Goal: Find specific page/section: Find specific page/section

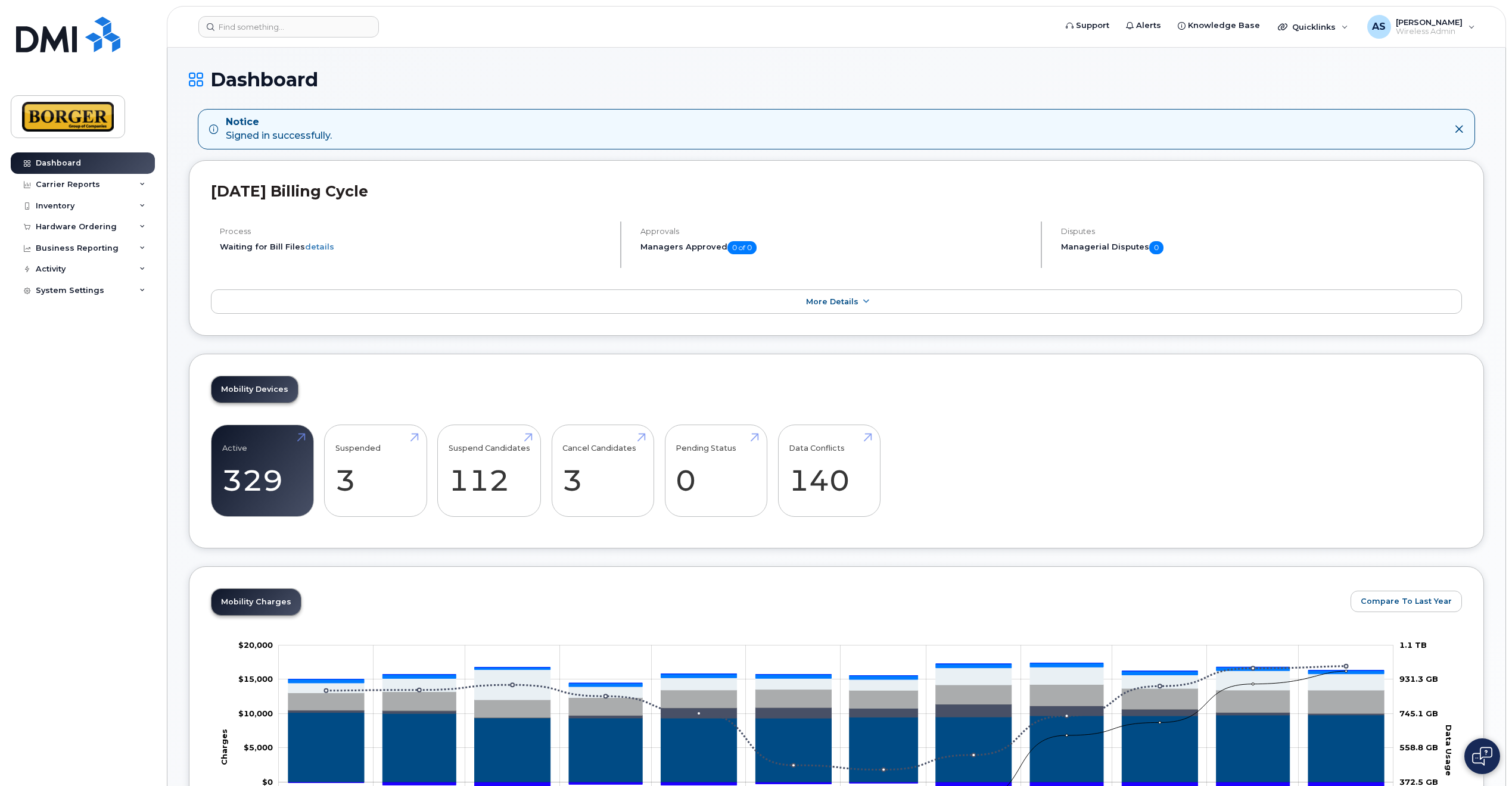
click at [266, 15] on header "Support Alerts Knowledge Base Quicklinks Suspend / Cancel Device Change SIM Car…" at bounding box center [836, 27] width 1339 height 42
click at [268, 25] on input at bounding box center [288, 26] width 181 height 21
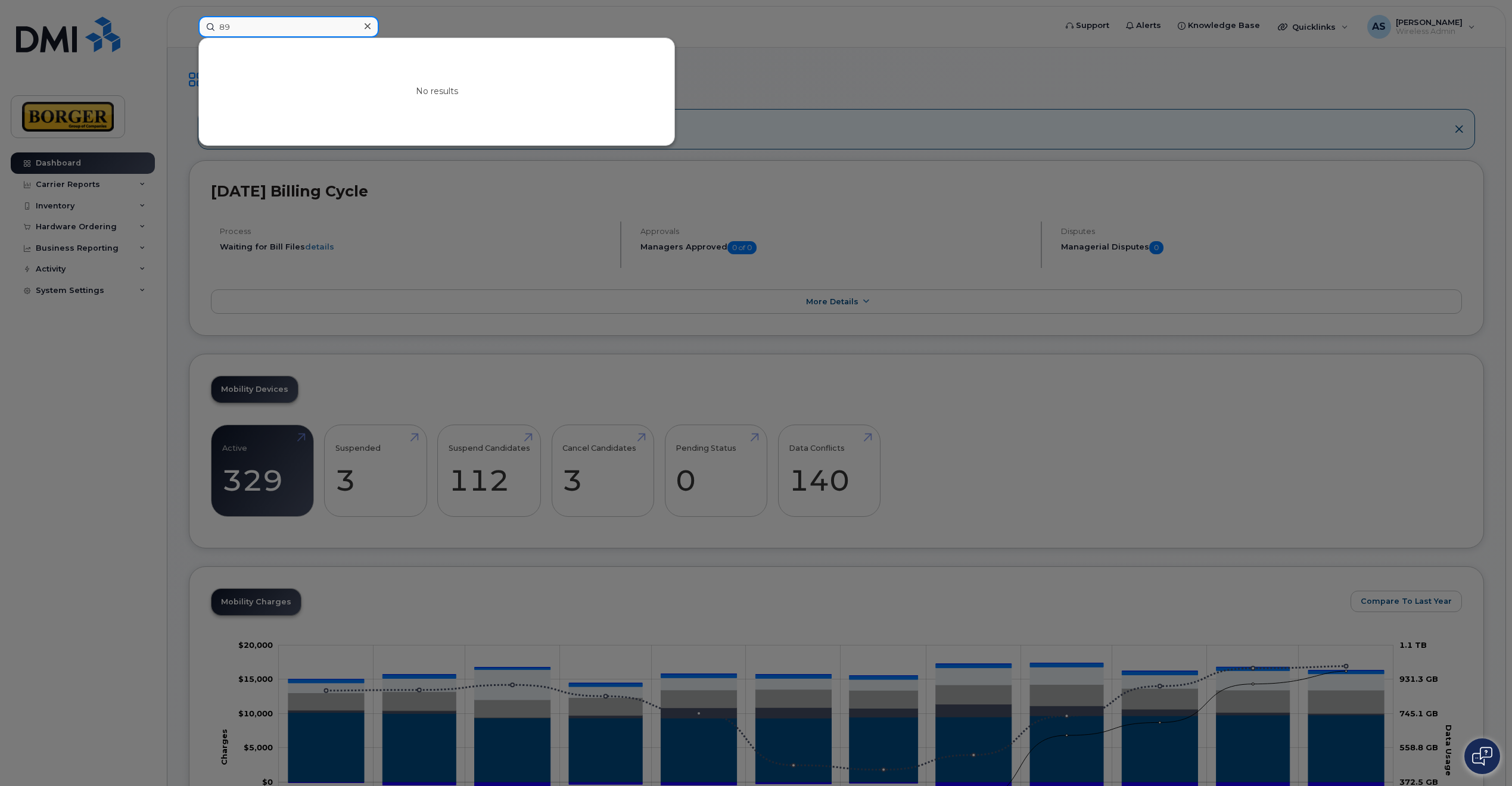
type input "8"
type input "359552"
click at [765, 99] on div at bounding box center [756, 393] width 1512 height 786
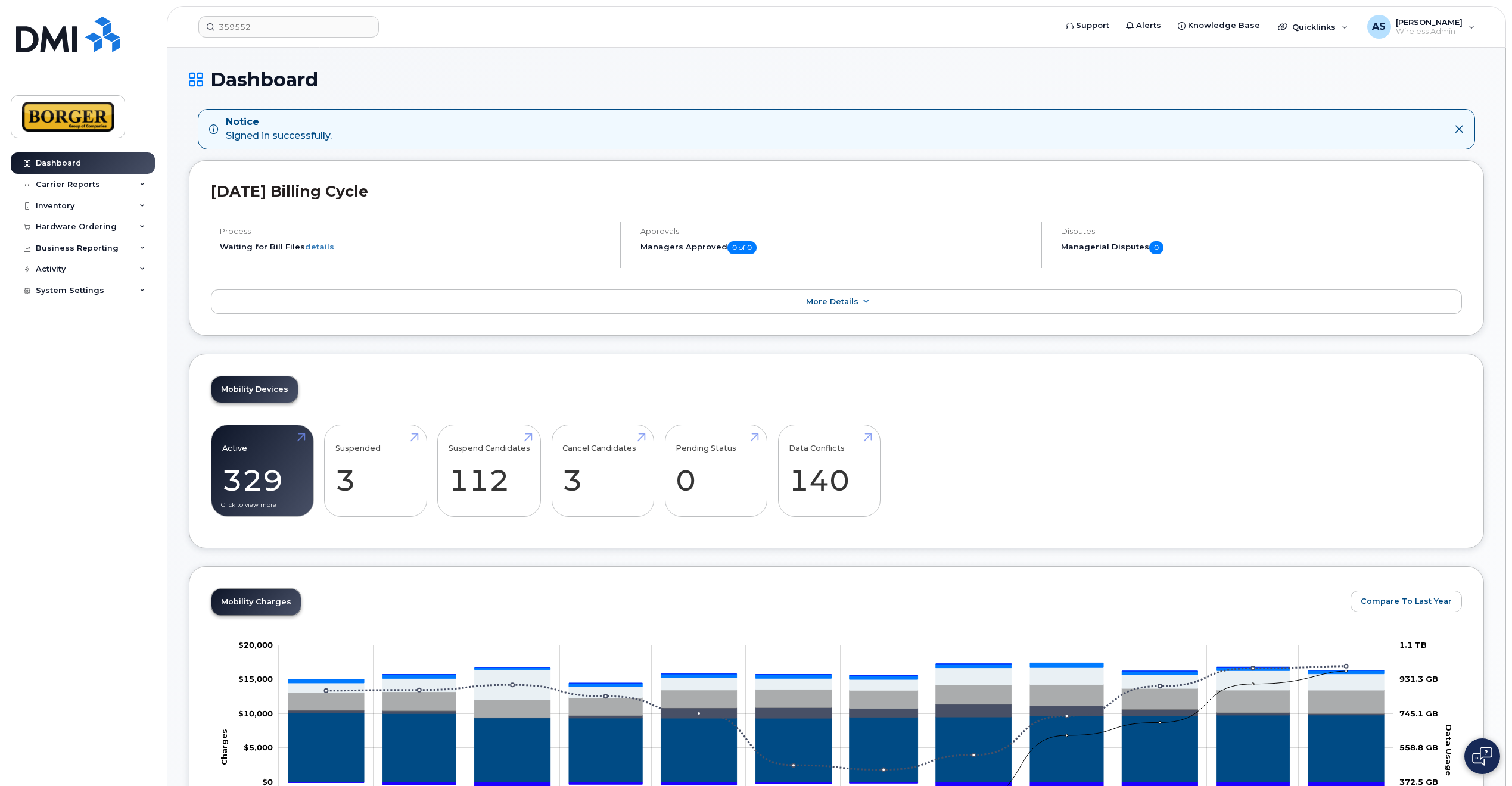
click at [266, 478] on link "Active 329 28%" at bounding box center [263, 470] width 81 height 78
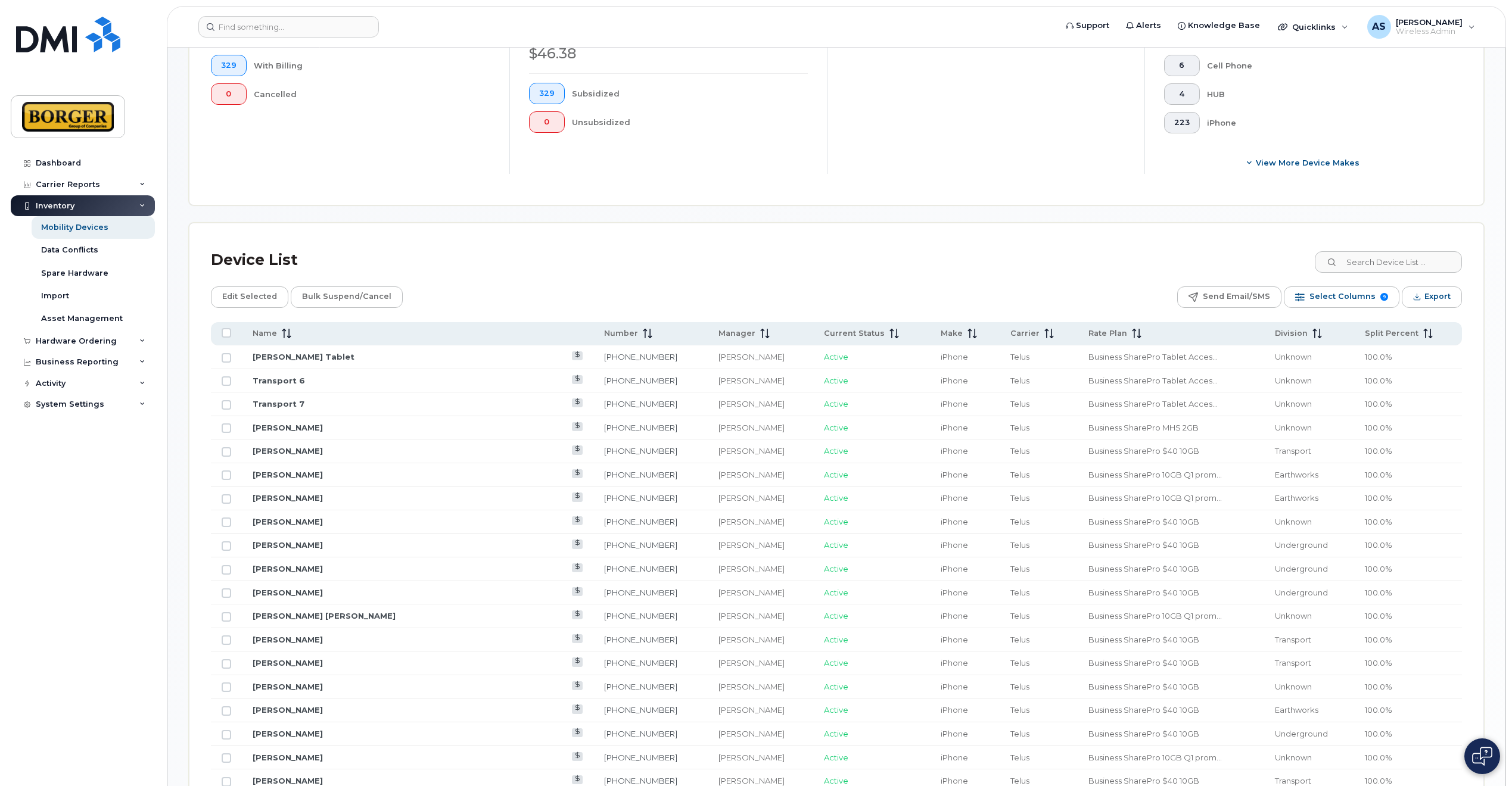
scroll to position [522, 0]
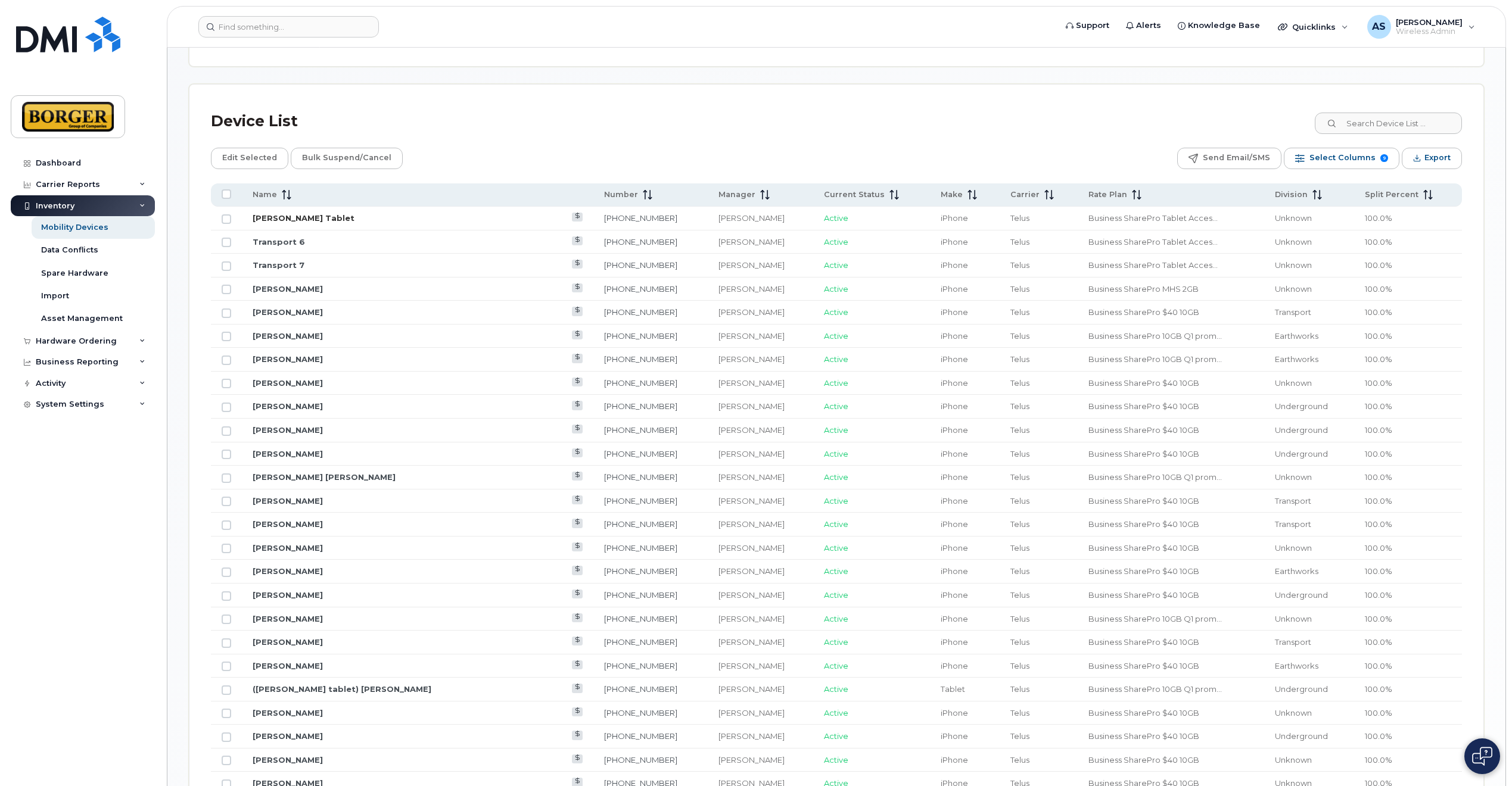
click at [295, 214] on link "Doug Heselwood Tablet" at bounding box center [303, 218] width 102 height 9
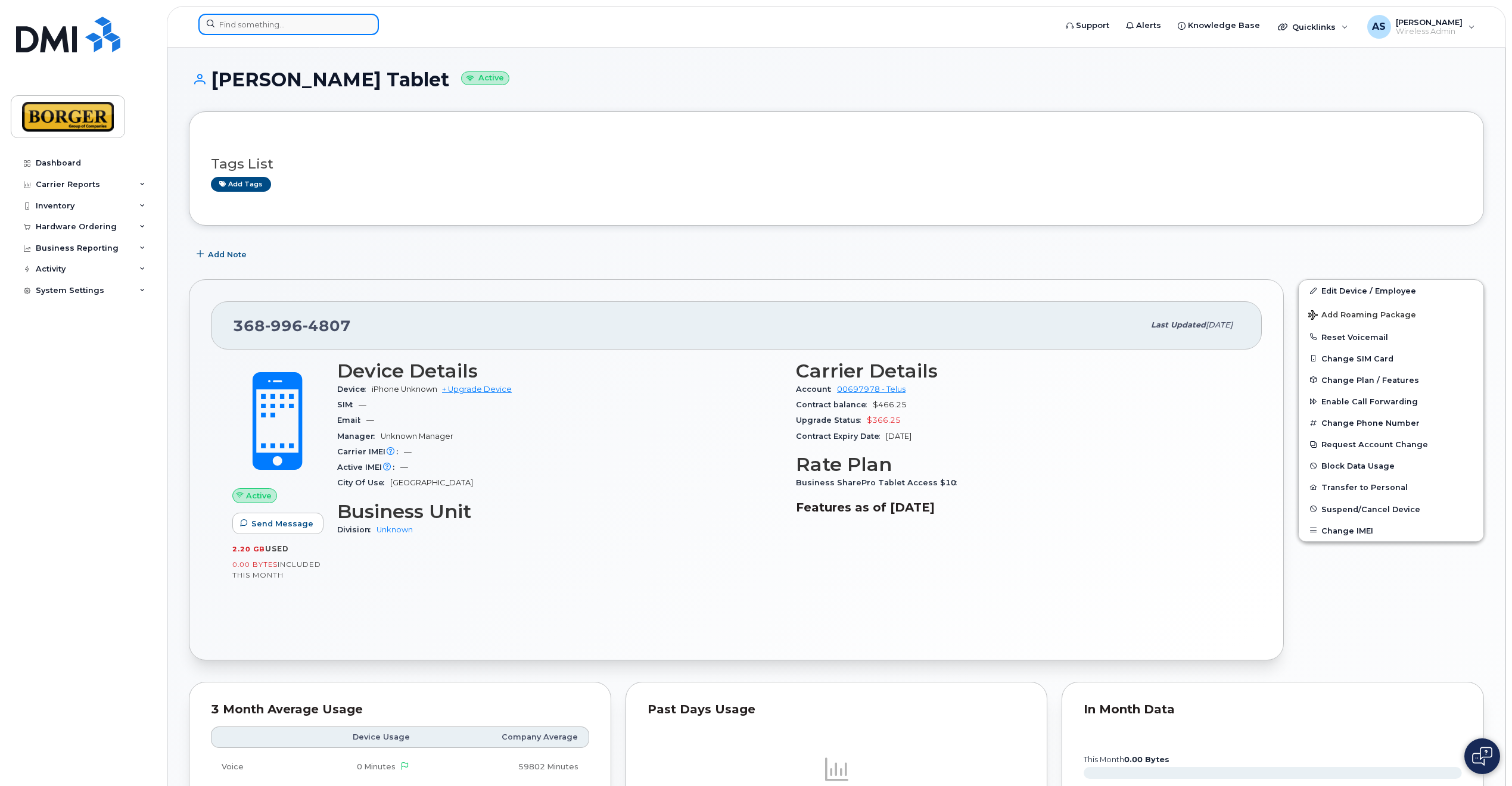
click at [256, 30] on input at bounding box center [288, 24] width 181 height 21
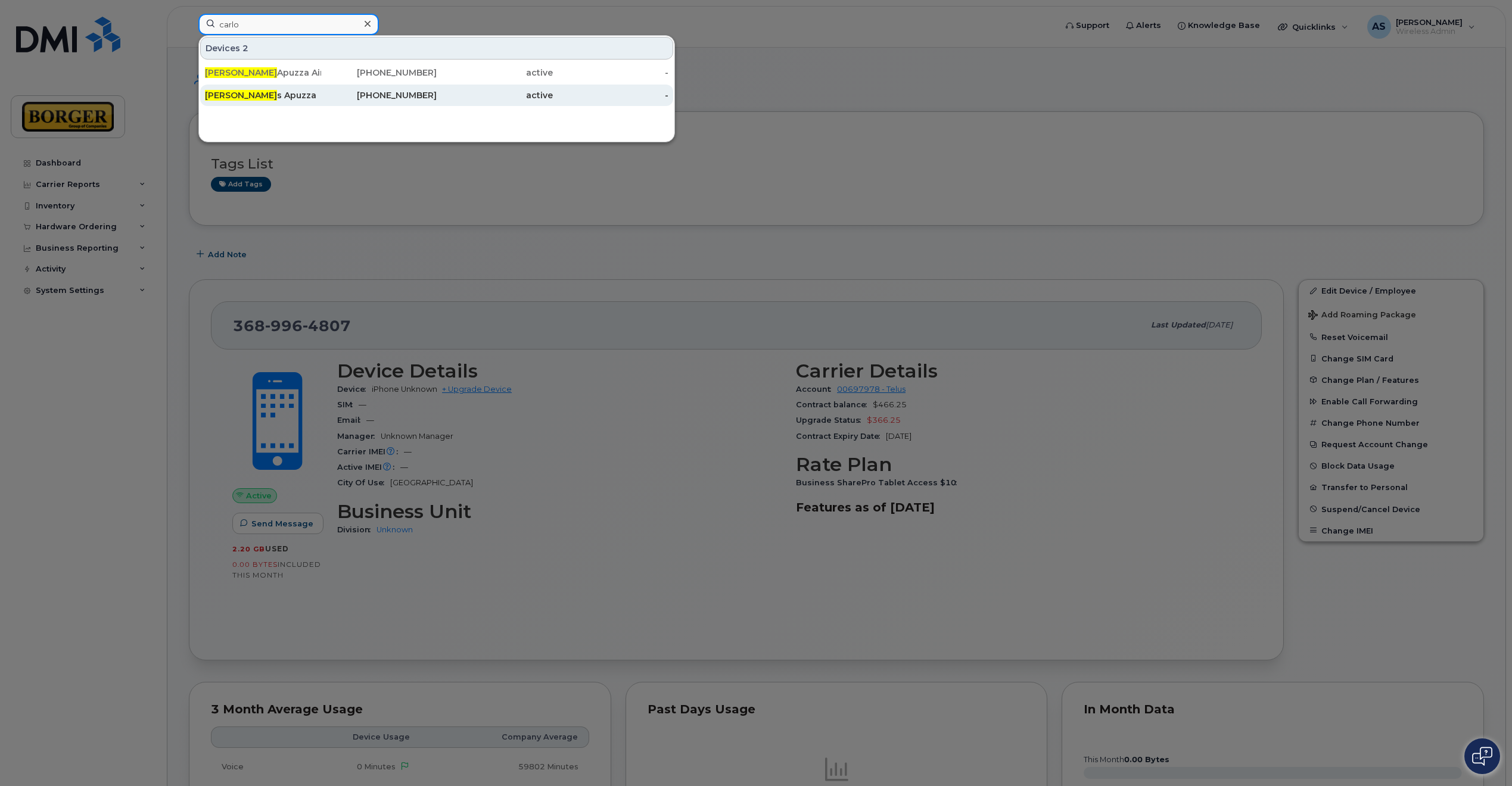
type input "carlo"
click at [258, 93] on div "Carlo s Apuzza" at bounding box center [263, 95] width 116 height 12
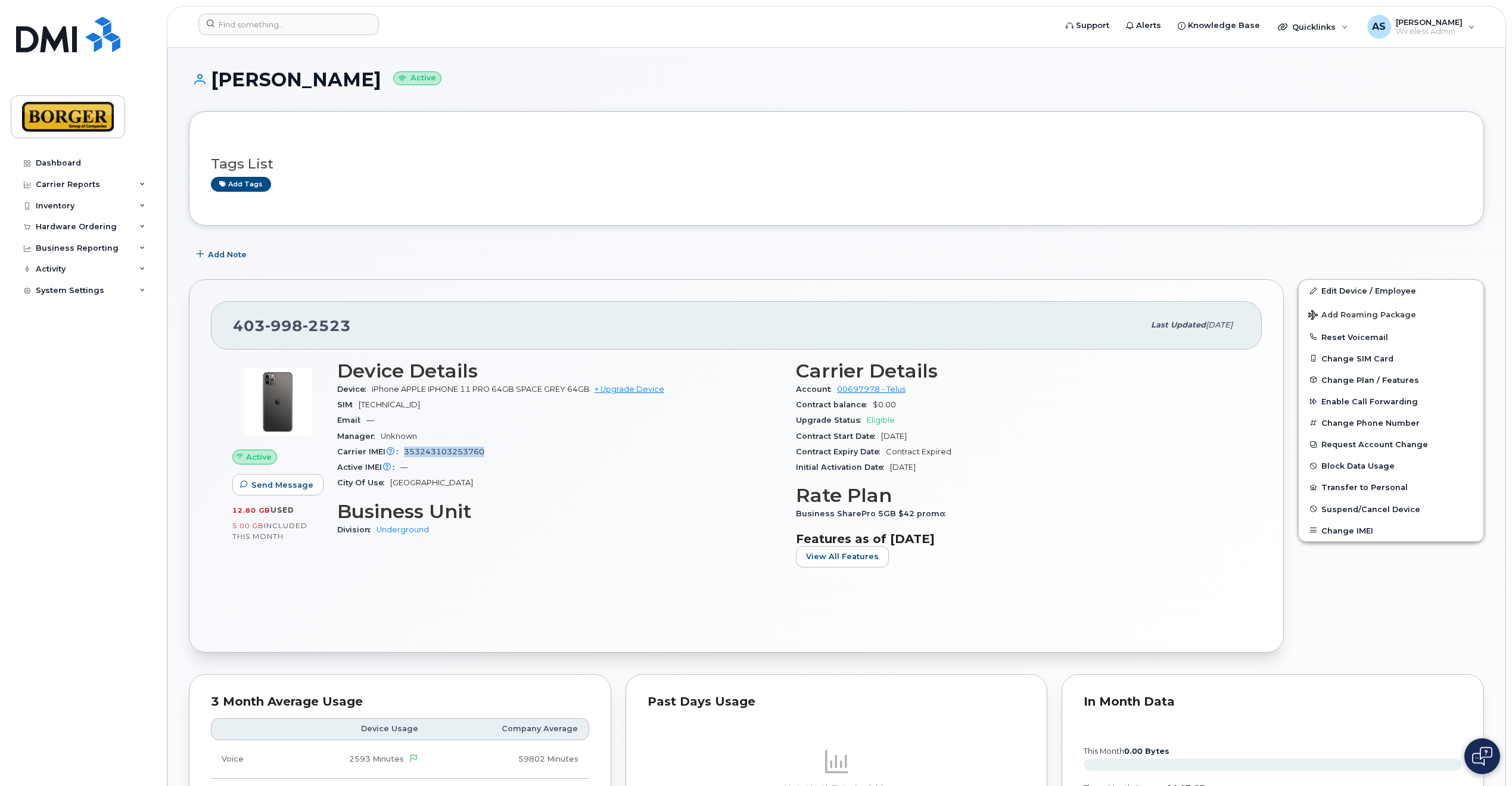
drag, startPoint x: 405, startPoint y: 449, endPoint x: 482, endPoint y: 447, distance: 77.0
click at [482, 447] on span "353243103253760" at bounding box center [444, 451] width 81 height 9
copy span "353243103253760"
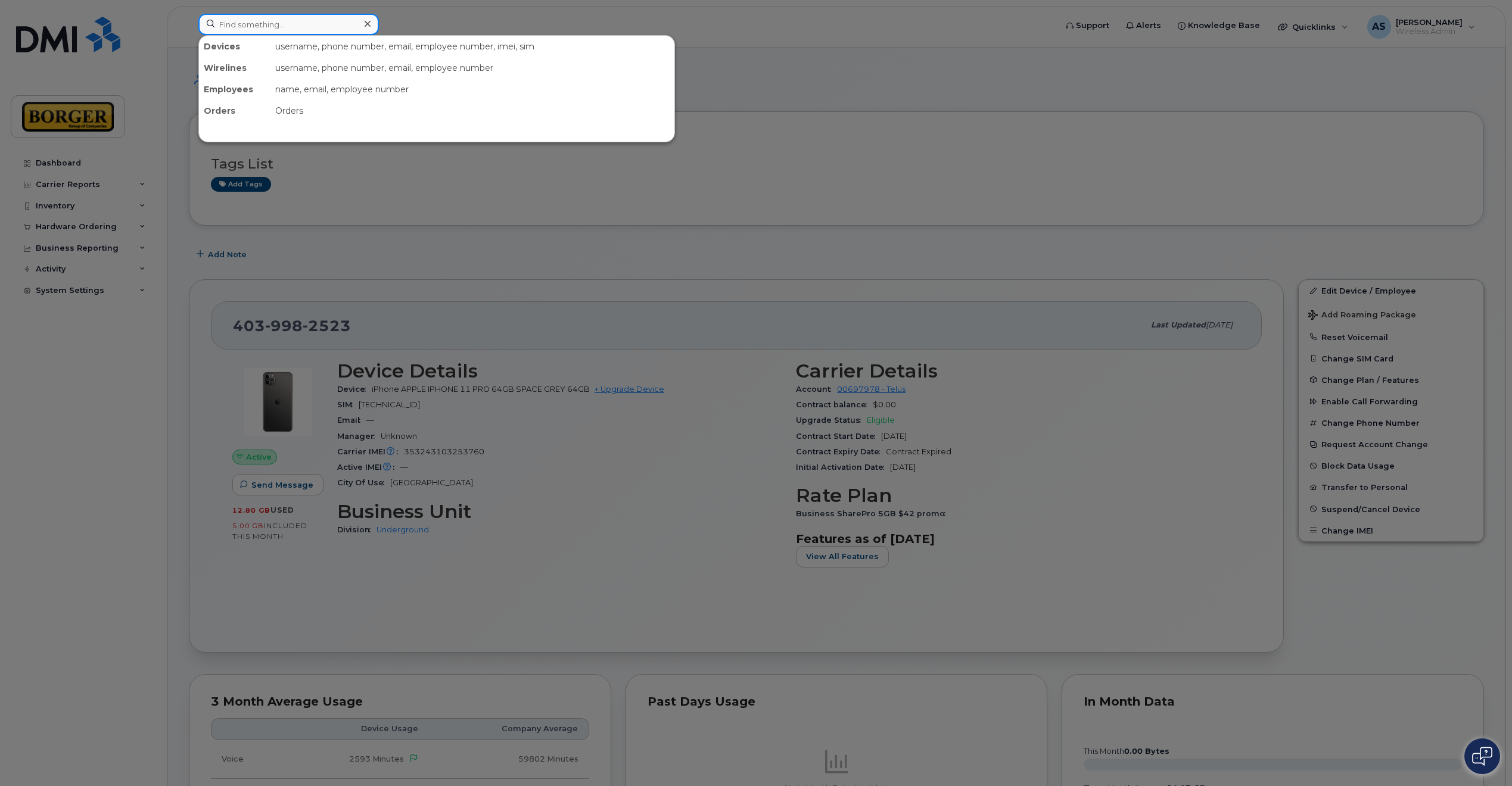
click at [254, 25] on input at bounding box center [288, 24] width 181 height 21
paste input "353243103253760"
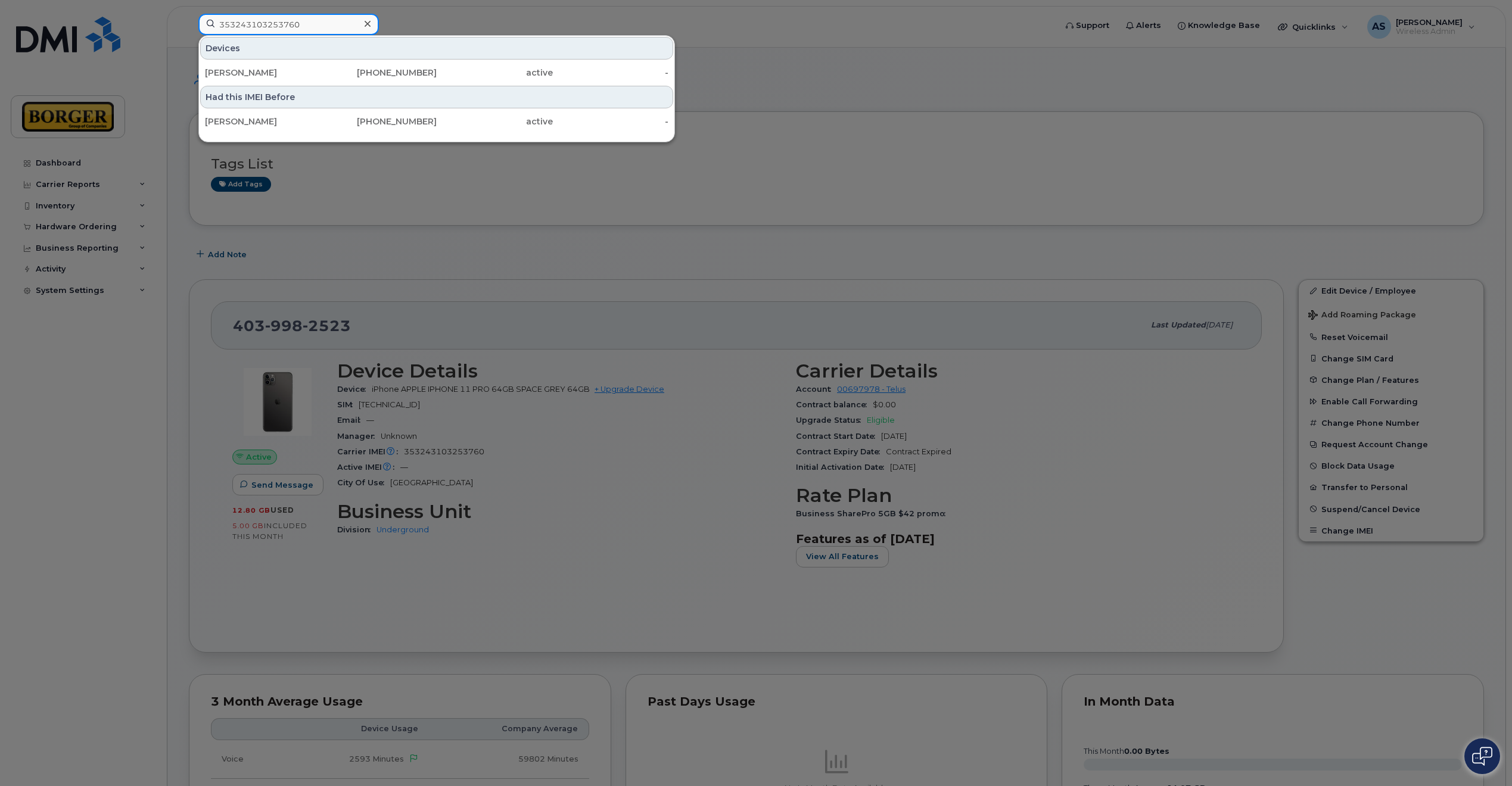
type input "353243103253760"
click at [368, 22] on icon at bounding box center [368, 24] width 6 height 9
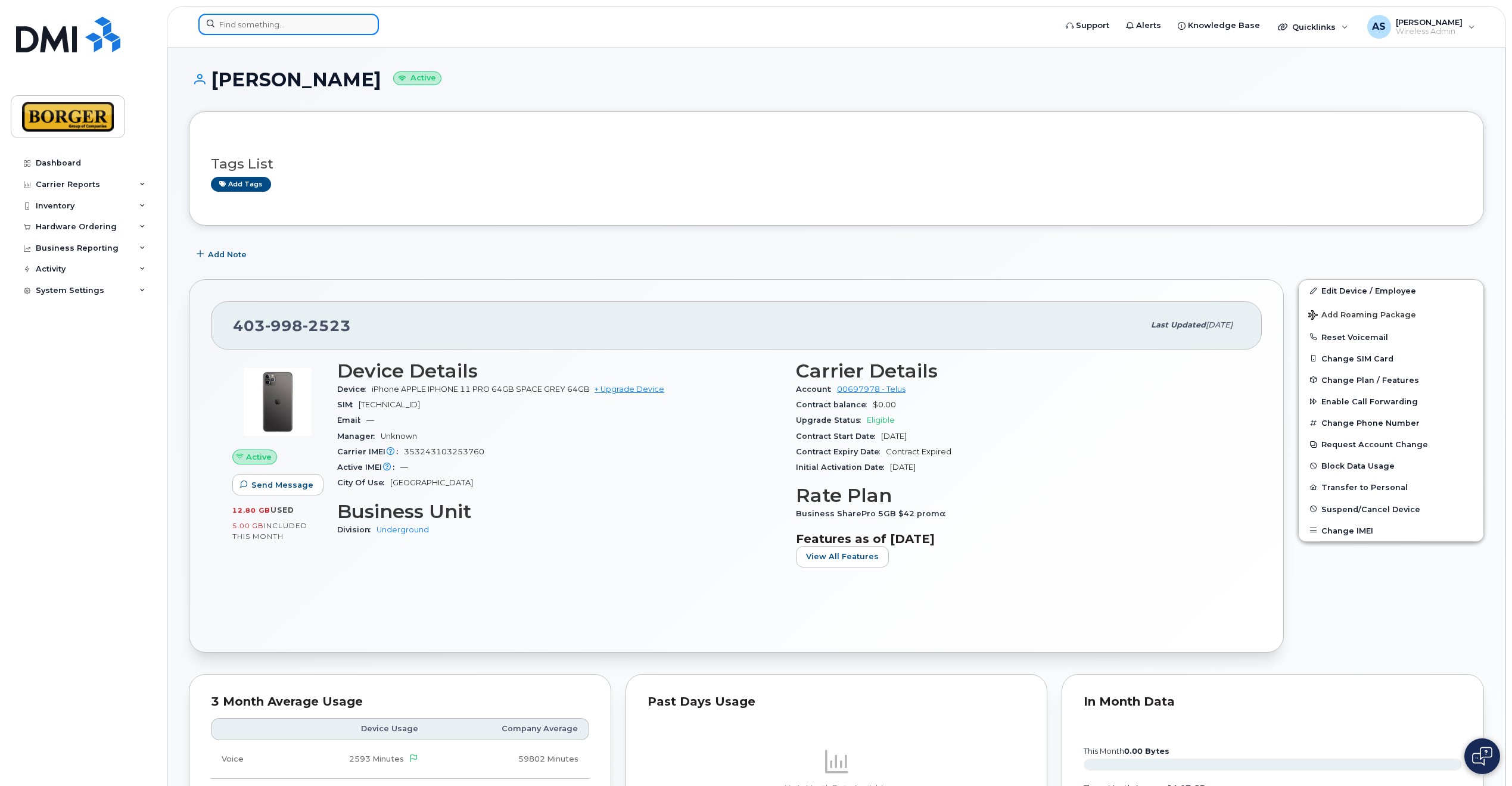
click at [326, 30] on input at bounding box center [288, 24] width 181 height 21
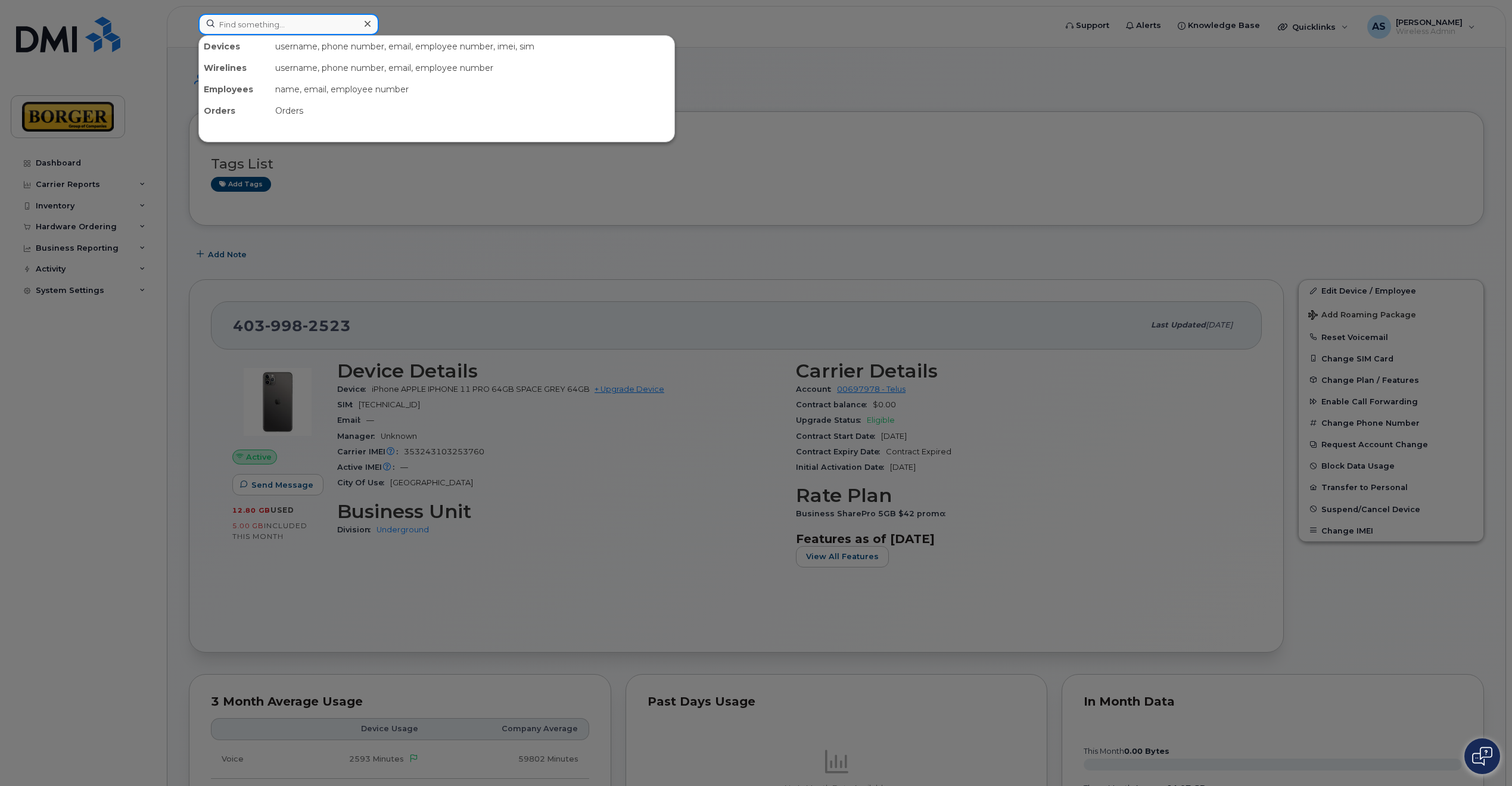
click at [324, 30] on input at bounding box center [288, 24] width 181 height 21
click at [64, 173] on div at bounding box center [756, 393] width 1512 height 786
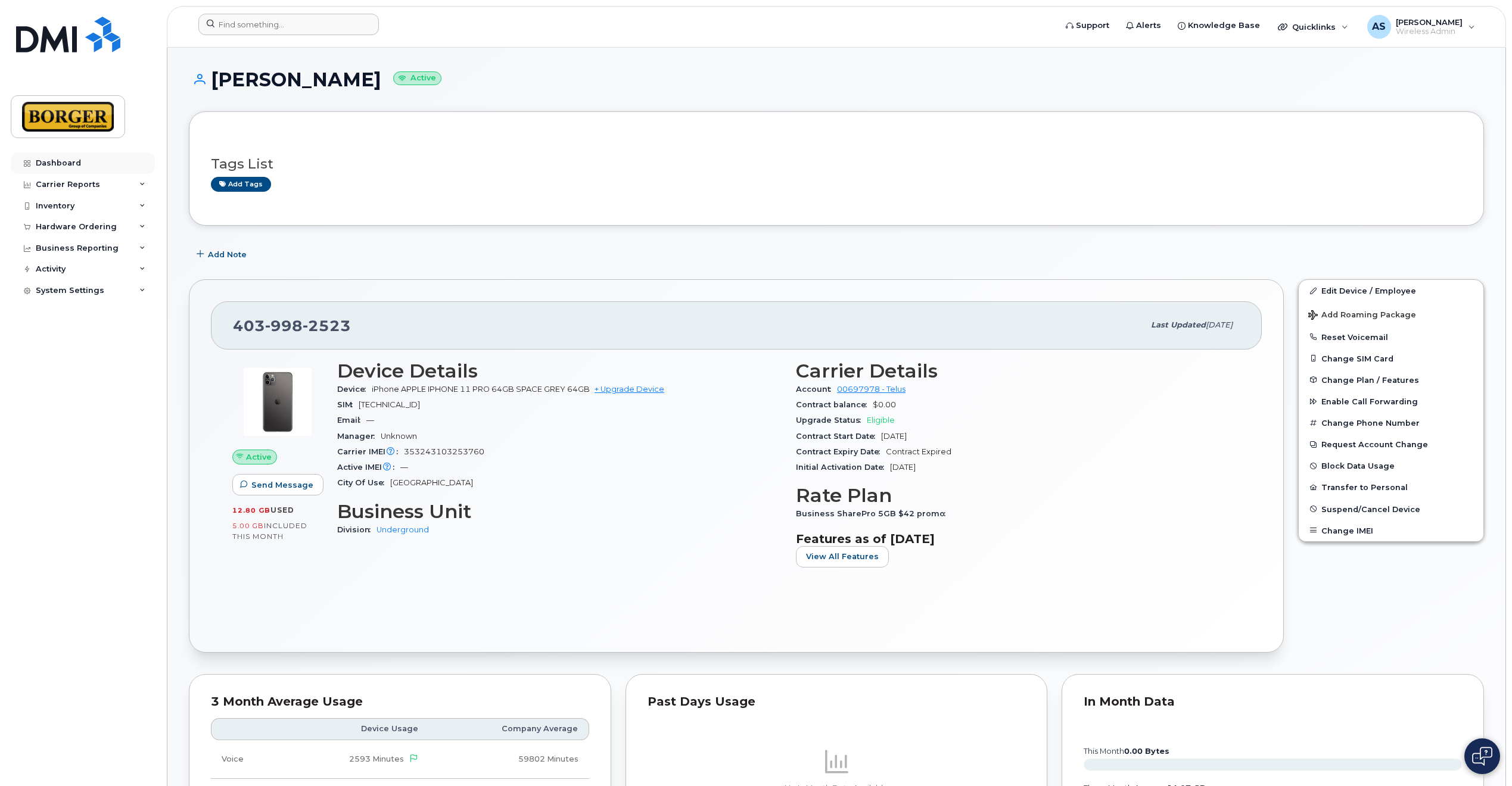
click at [65, 165] on div "Dashboard" at bounding box center [58, 163] width 45 height 9
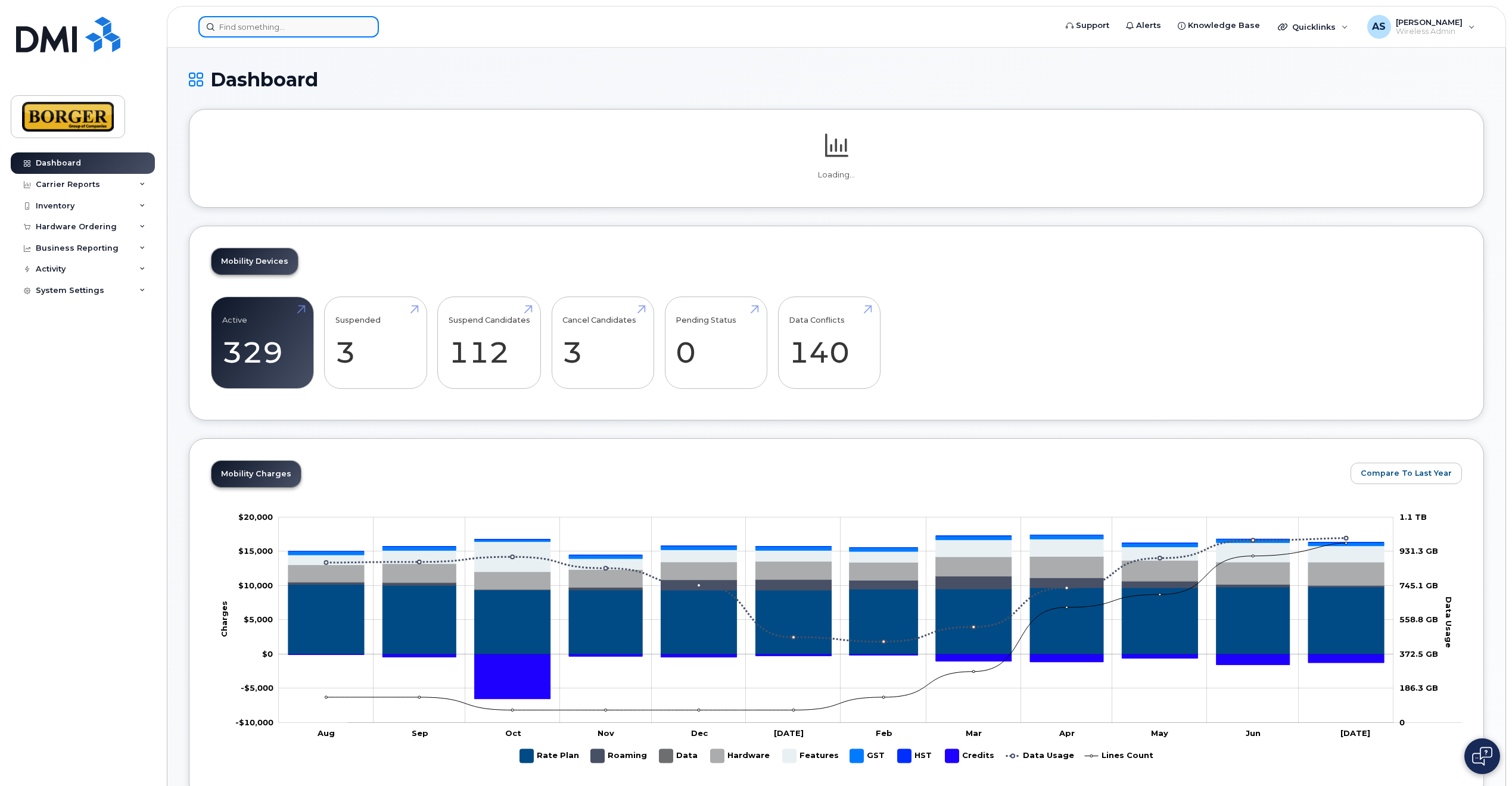
click at [254, 21] on input at bounding box center [288, 26] width 181 height 21
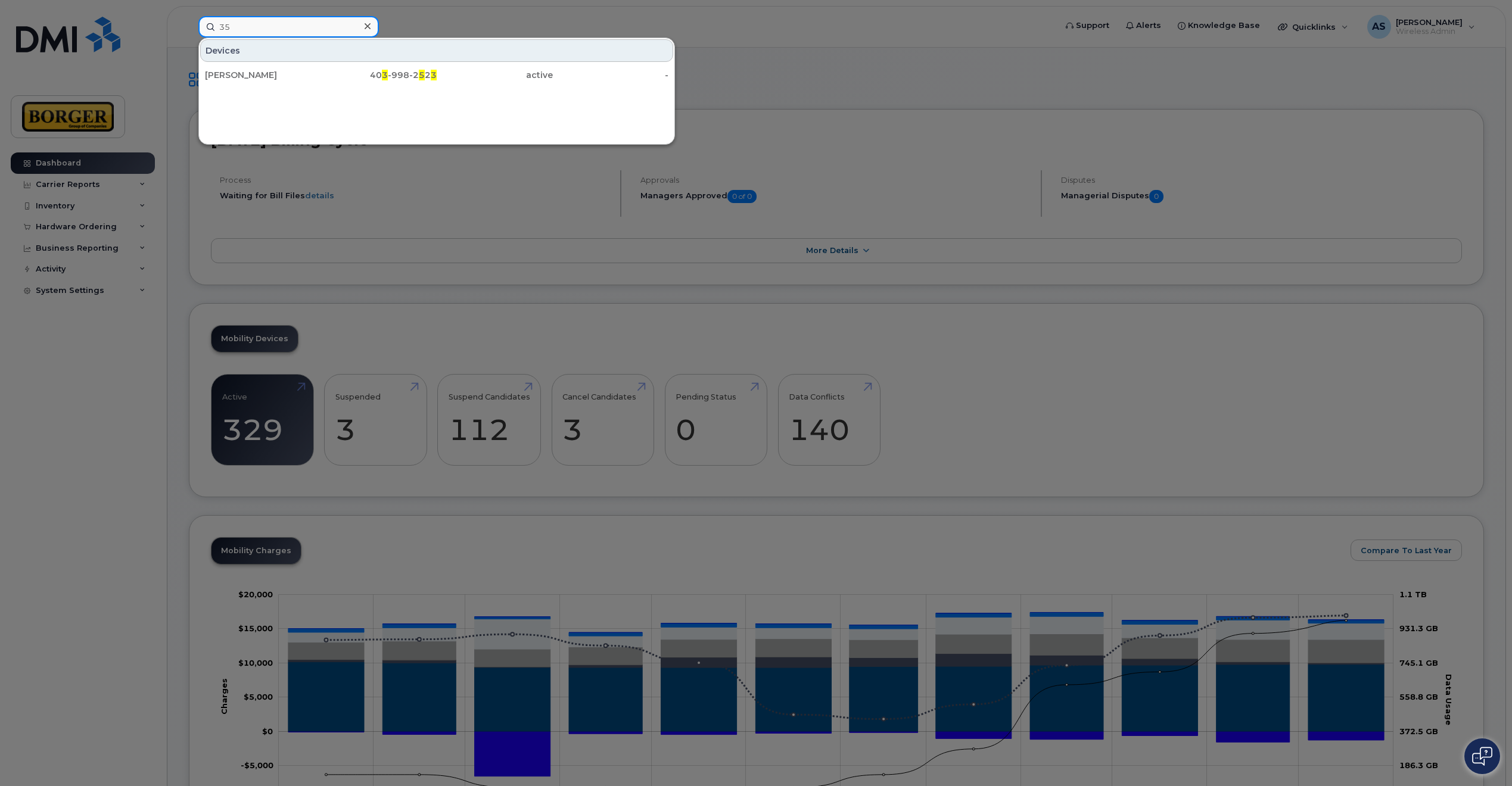
type input "3"
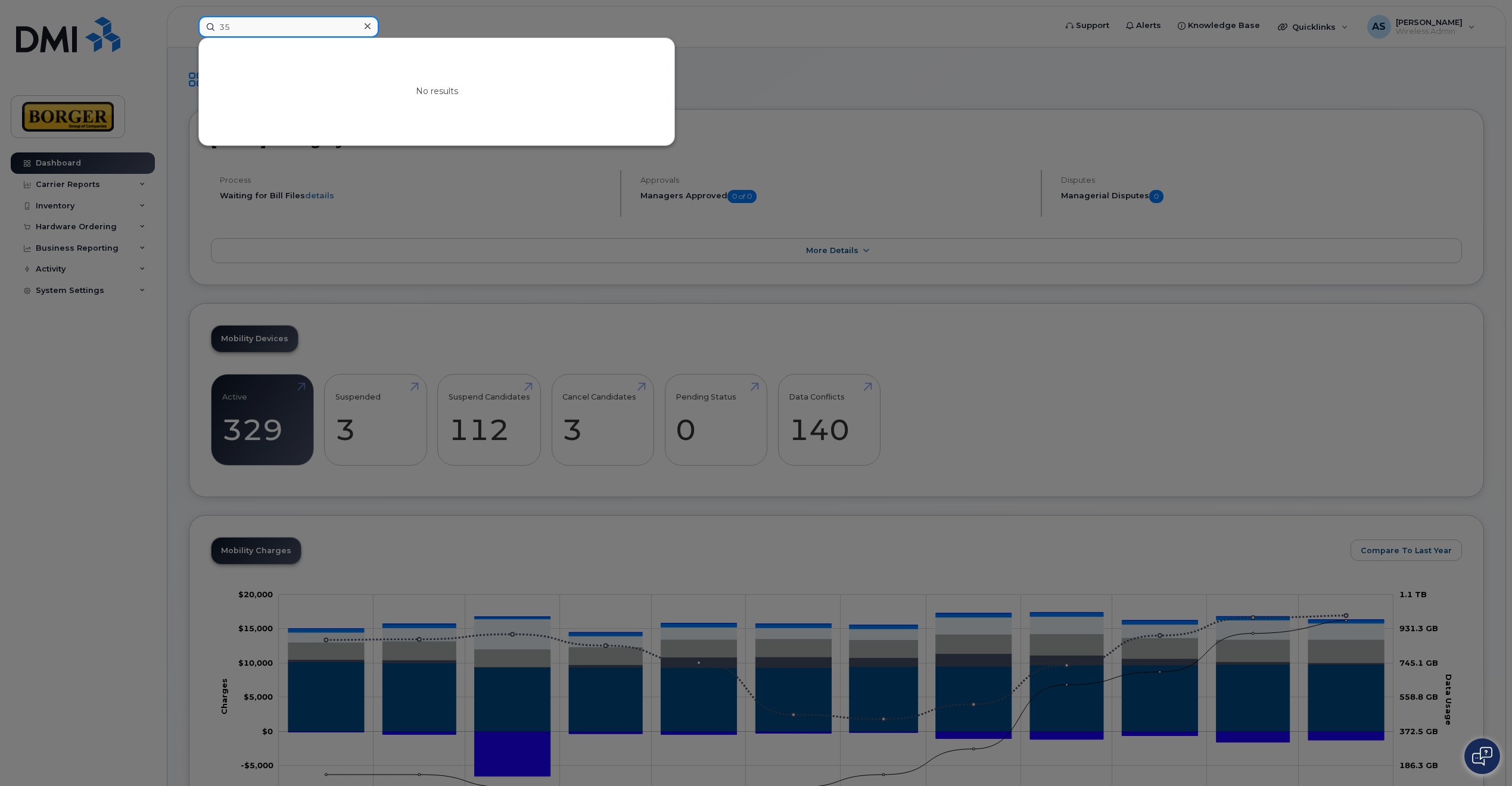
type input "3"
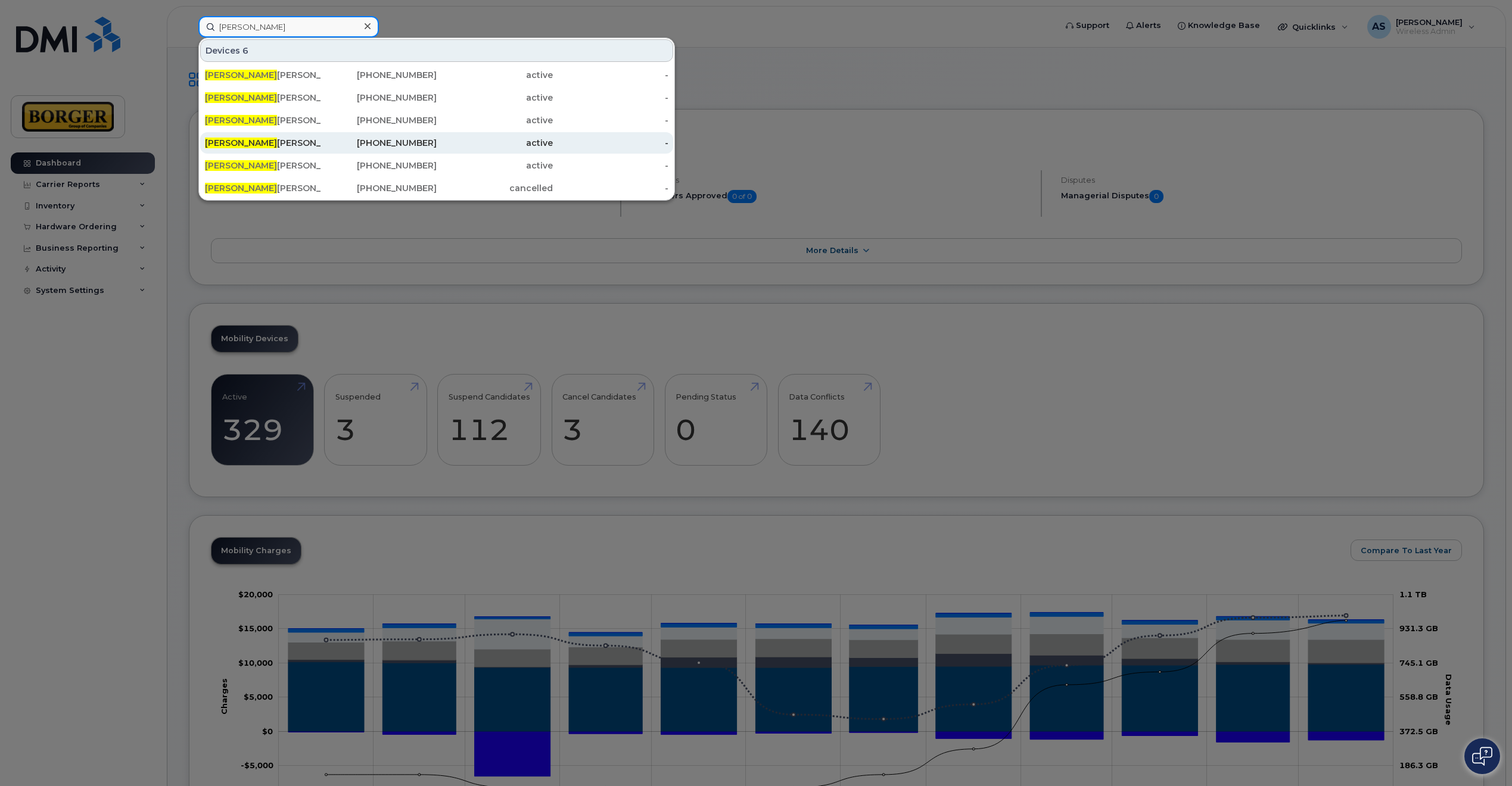
type input "hassan"
click at [321, 149] on div "Hassan Youssef Ipad" at bounding box center [379, 142] width 116 height 21
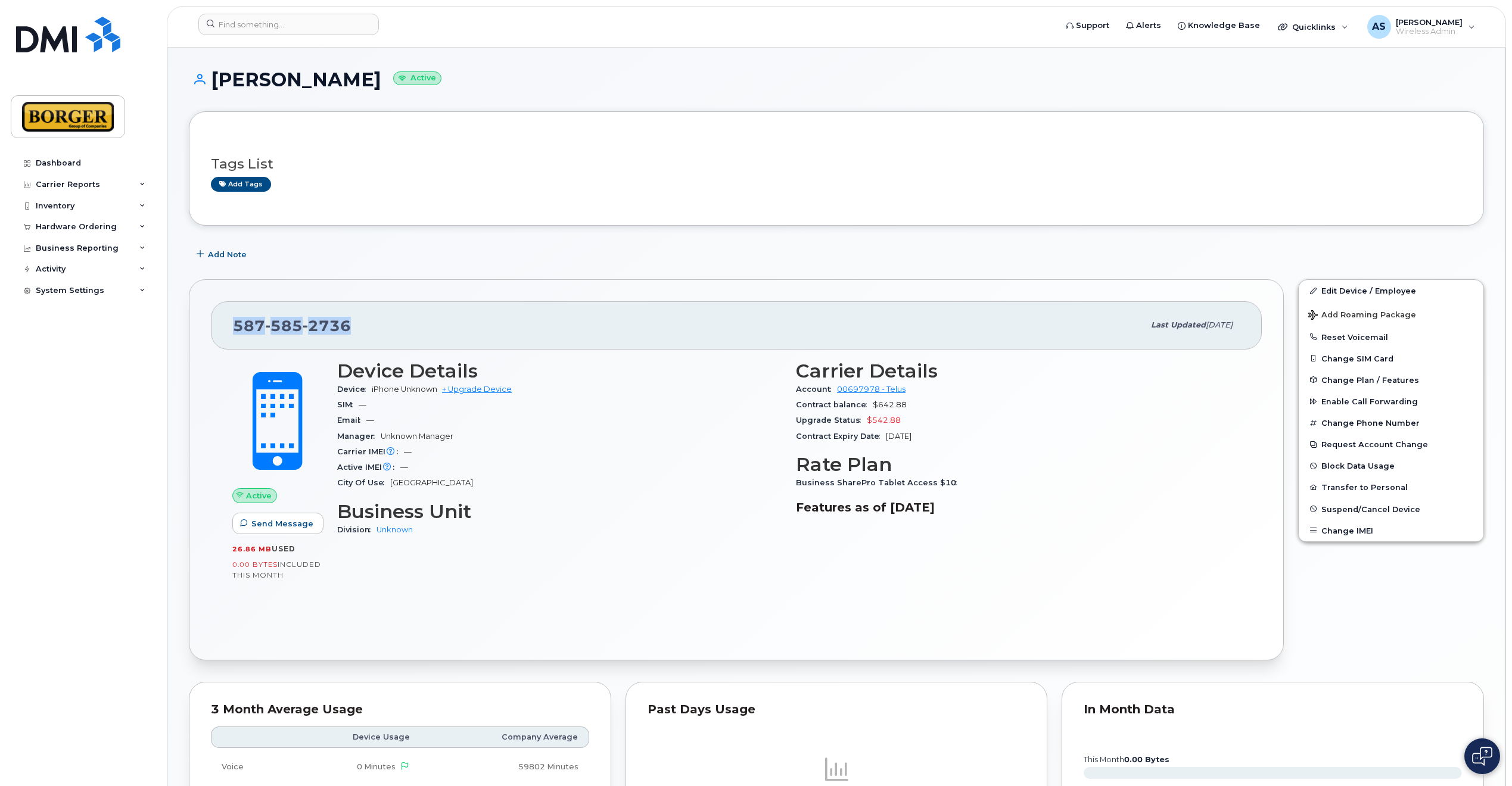
drag, startPoint x: 348, startPoint y: 323, endPoint x: 232, endPoint y: 323, distance: 116.0
click at [232, 323] on div "[PHONE_NUMBER] Last updated [DATE]" at bounding box center [736, 325] width 1051 height 47
copy span "[PHONE_NUMBER]"
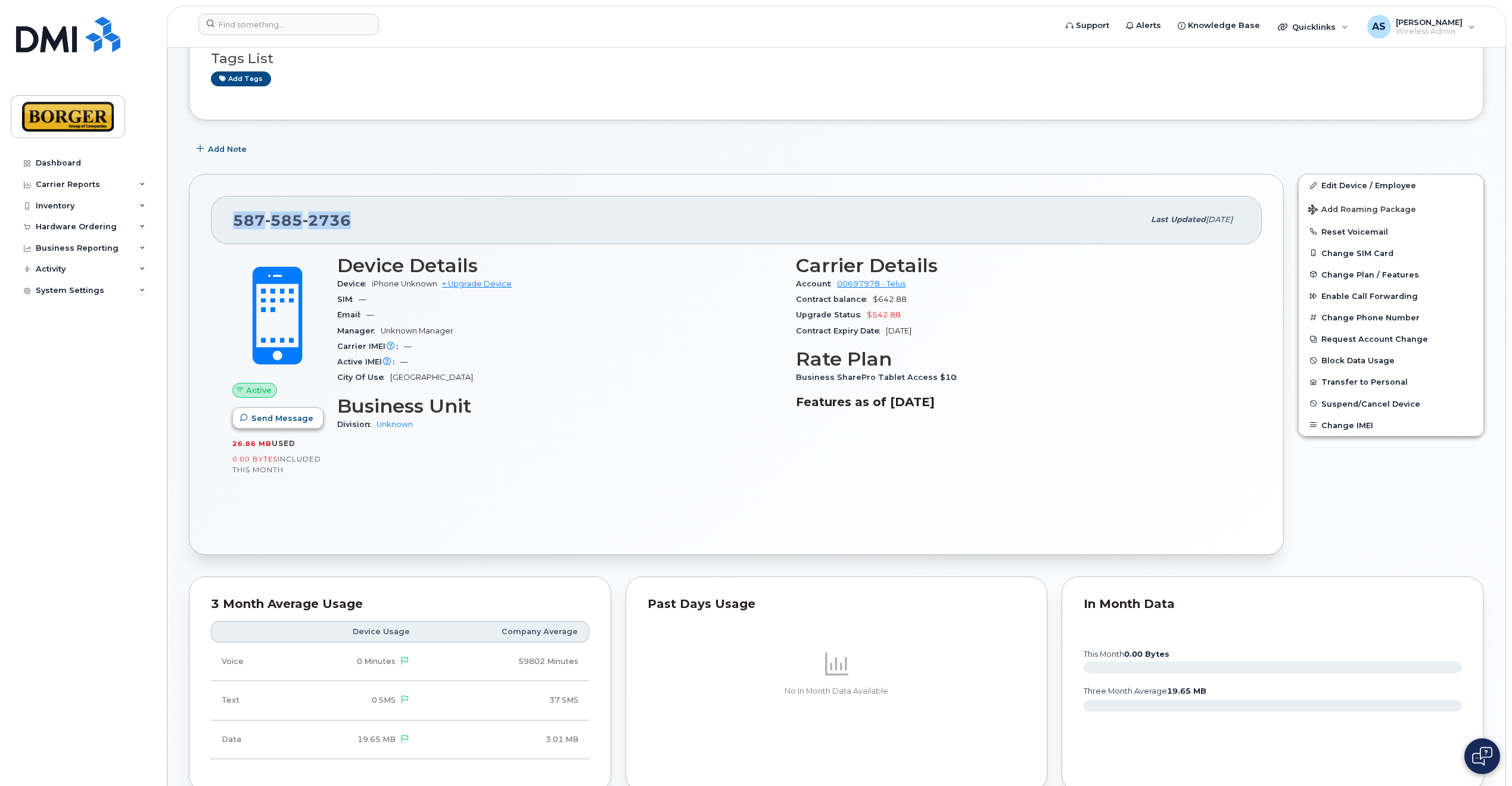
scroll to position [325, 0]
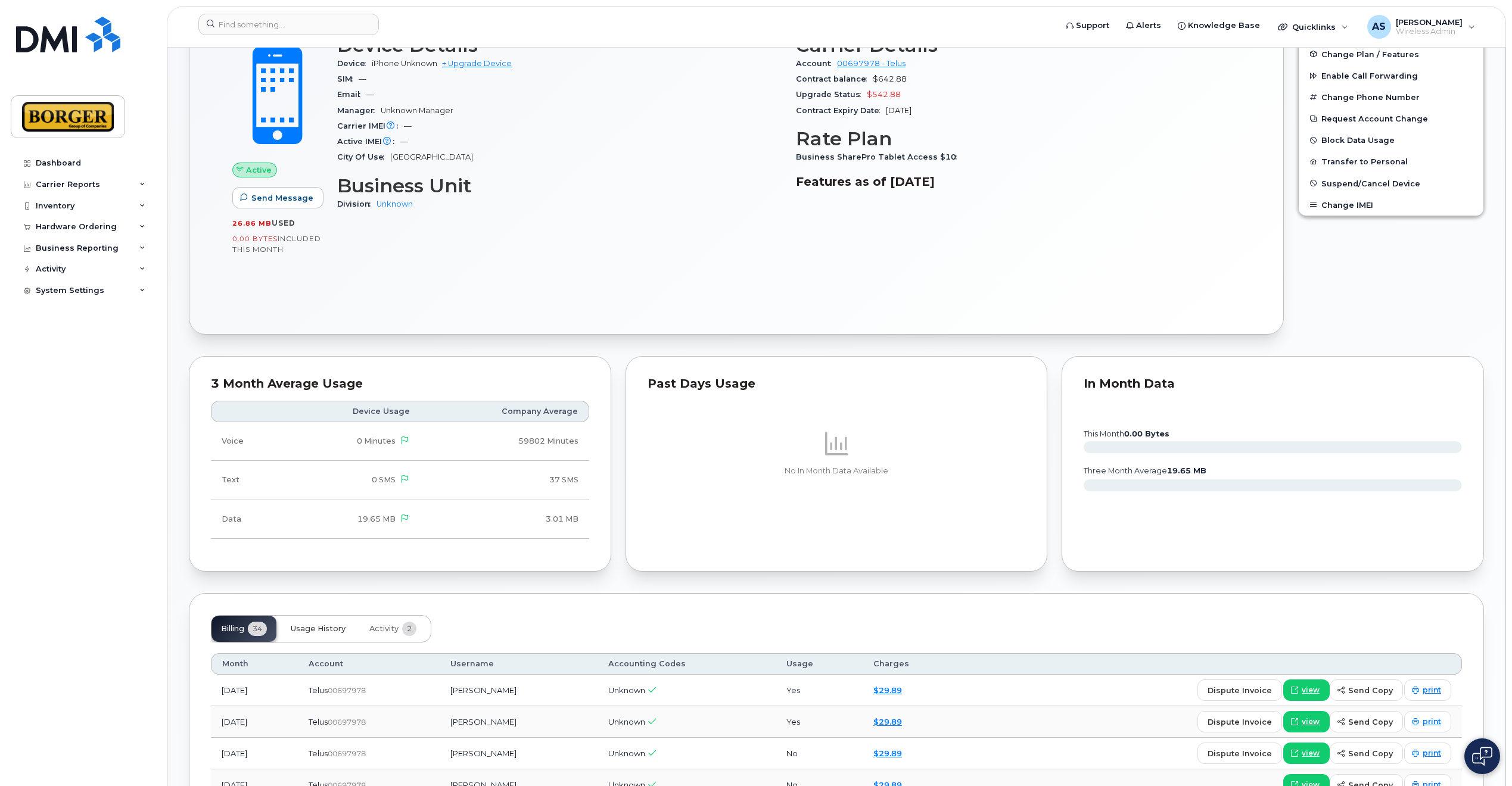
click at [318, 617] on button "Usage History" at bounding box center [318, 628] width 74 height 26
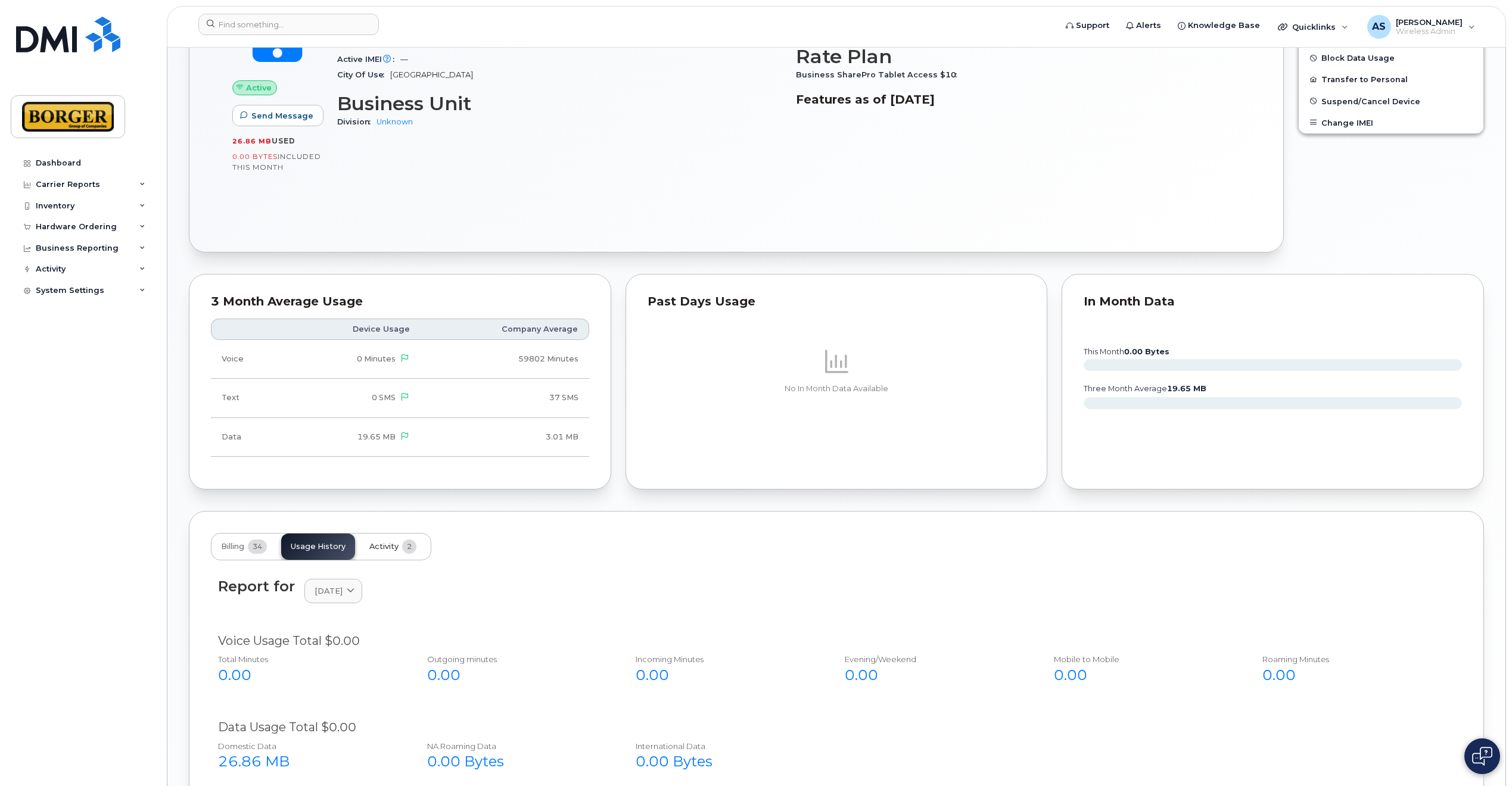
scroll to position [509, 0]
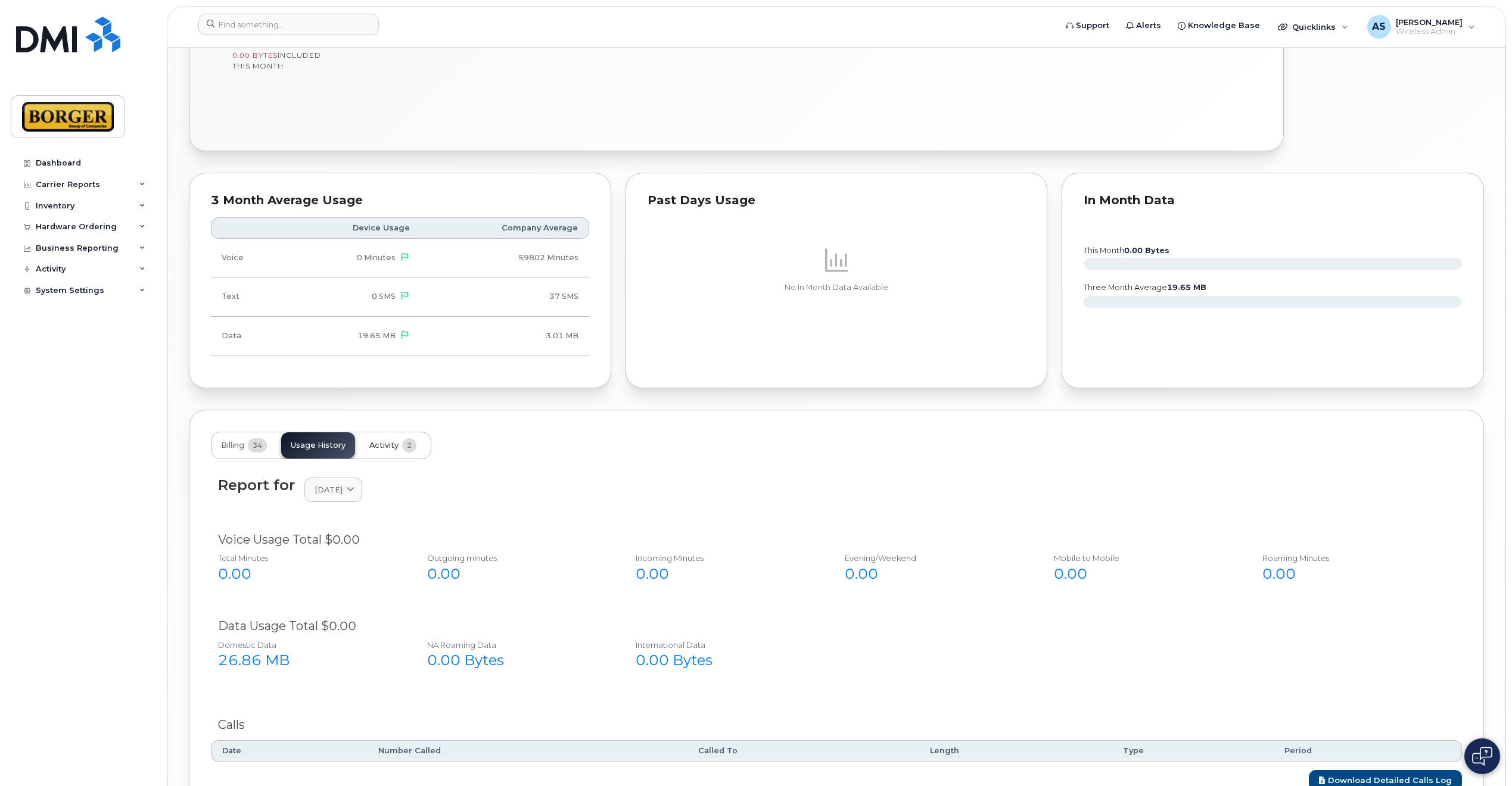
click at [383, 444] on span "Activity" at bounding box center [383, 446] width 29 height 9
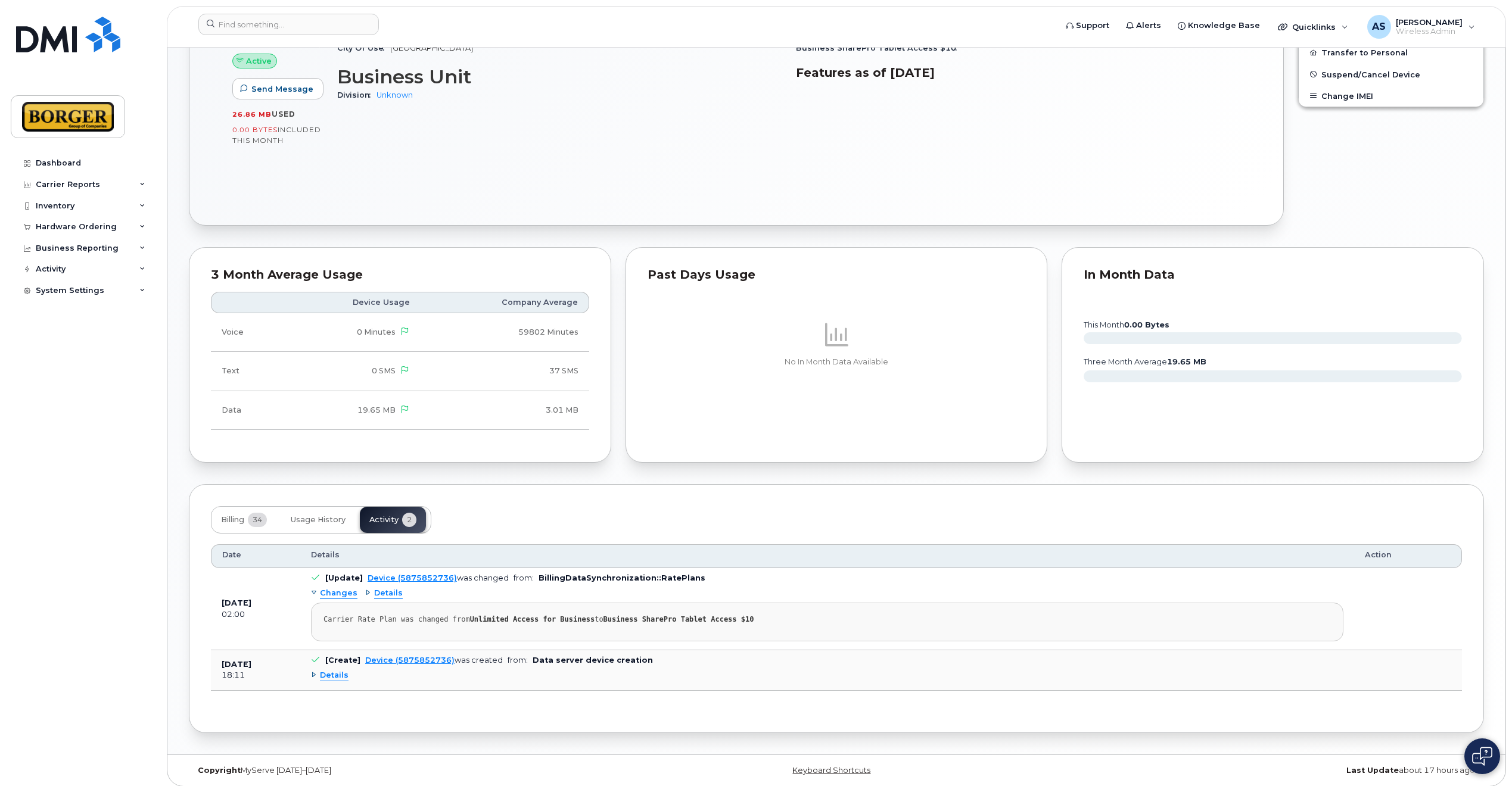
scroll to position [0, 0]
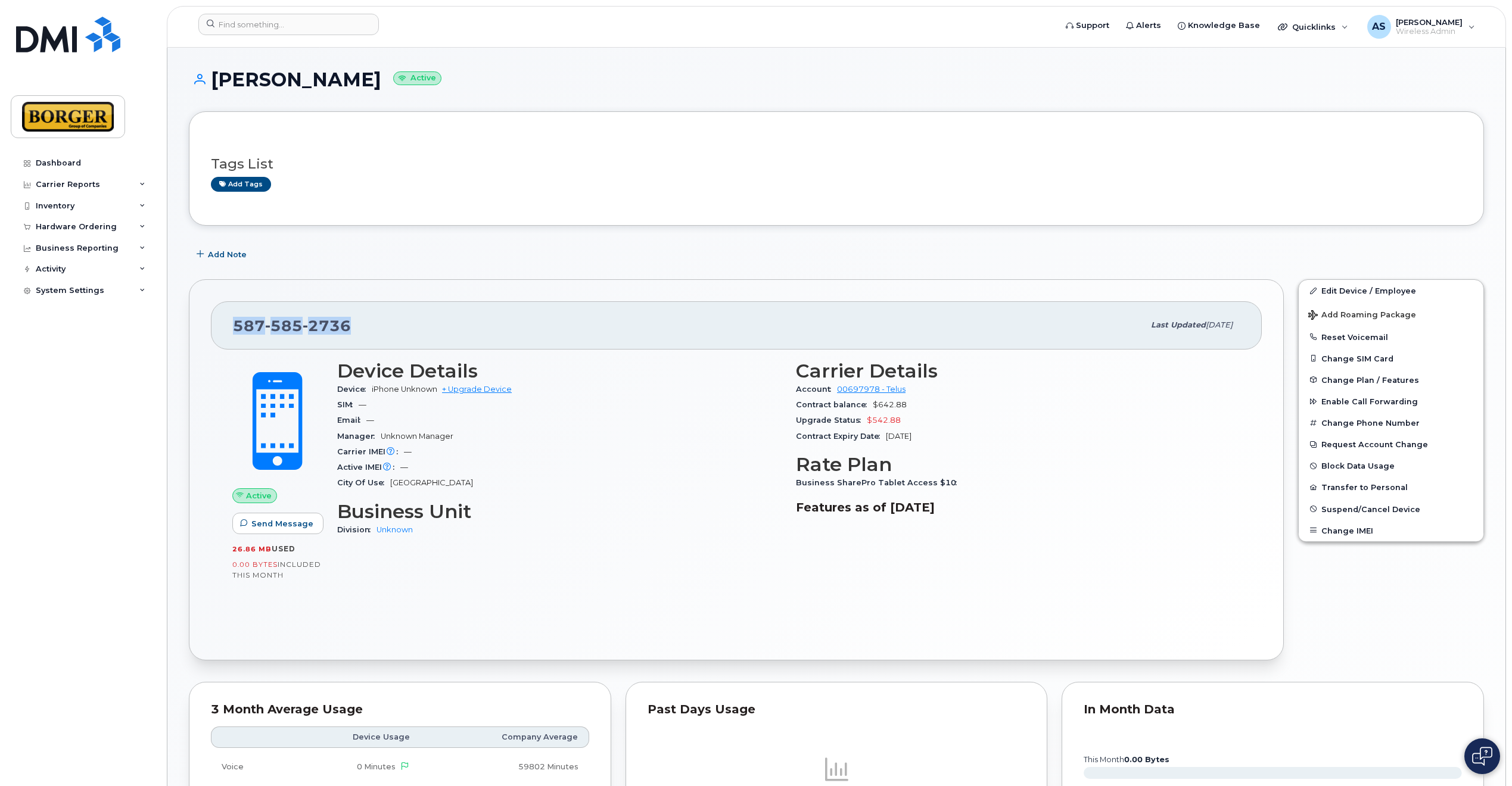
copy span "587 585 2736"
click at [289, 21] on input at bounding box center [288, 24] width 181 height 21
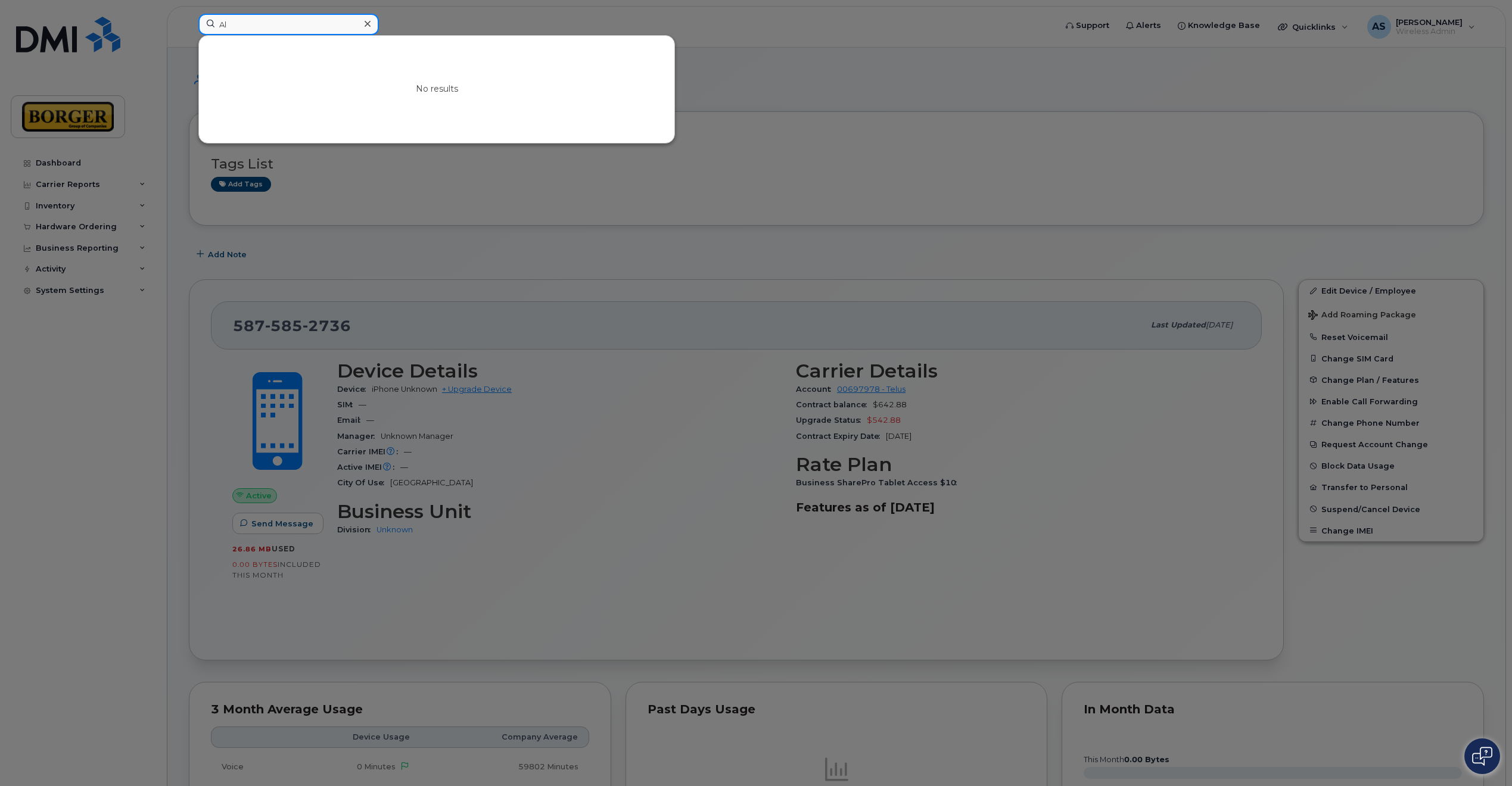
type input "A"
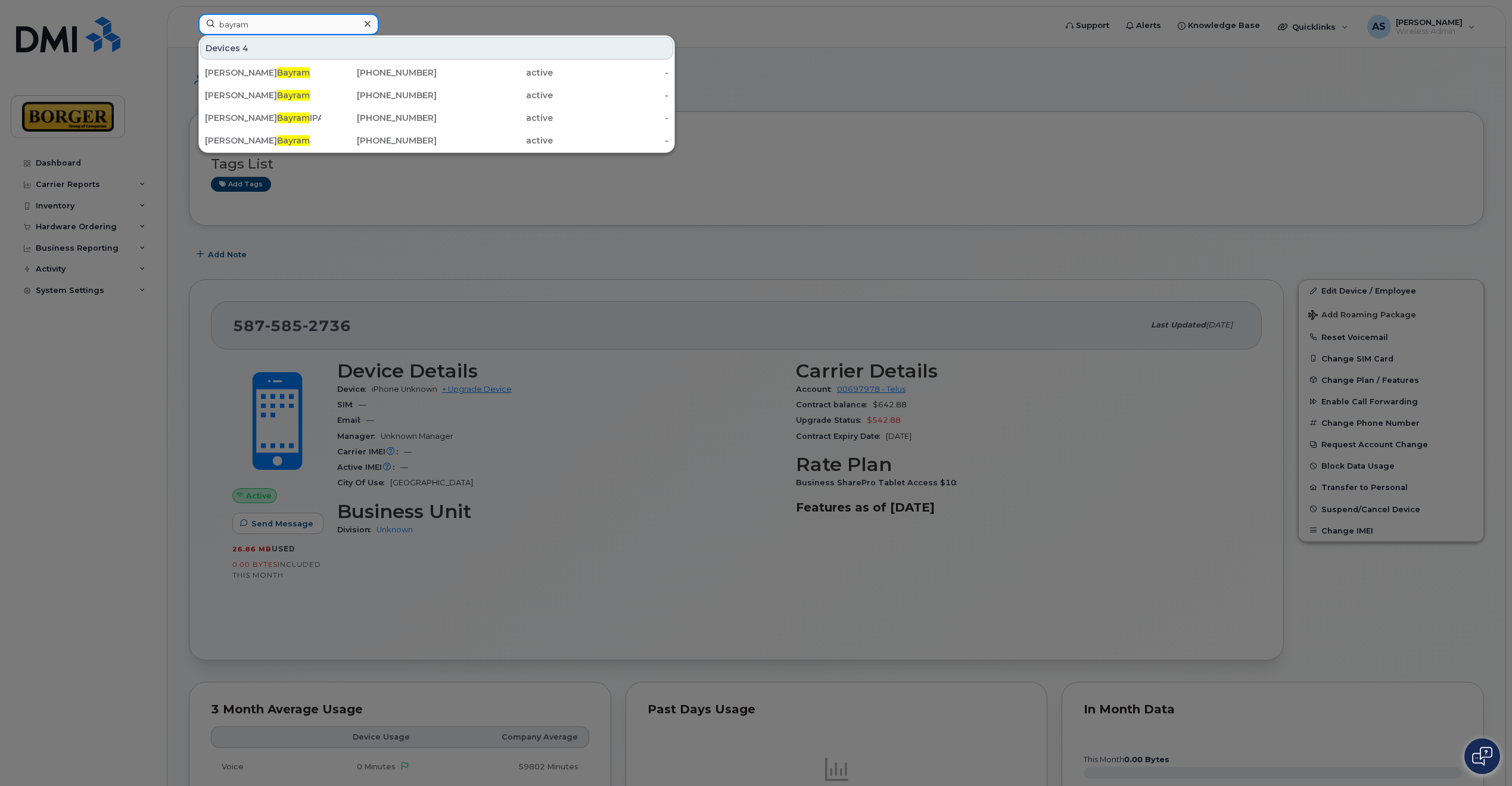
drag, startPoint x: 249, startPoint y: 25, endPoint x: 172, endPoint y: 20, distance: 77.2
click at [189, 20] on div "bayram Devices 4 Hussein Bayram 403-819-4303 active - Mike Bayram 403-998-2497 …" at bounding box center [623, 26] width 868 height 26
paste input "5875852736"
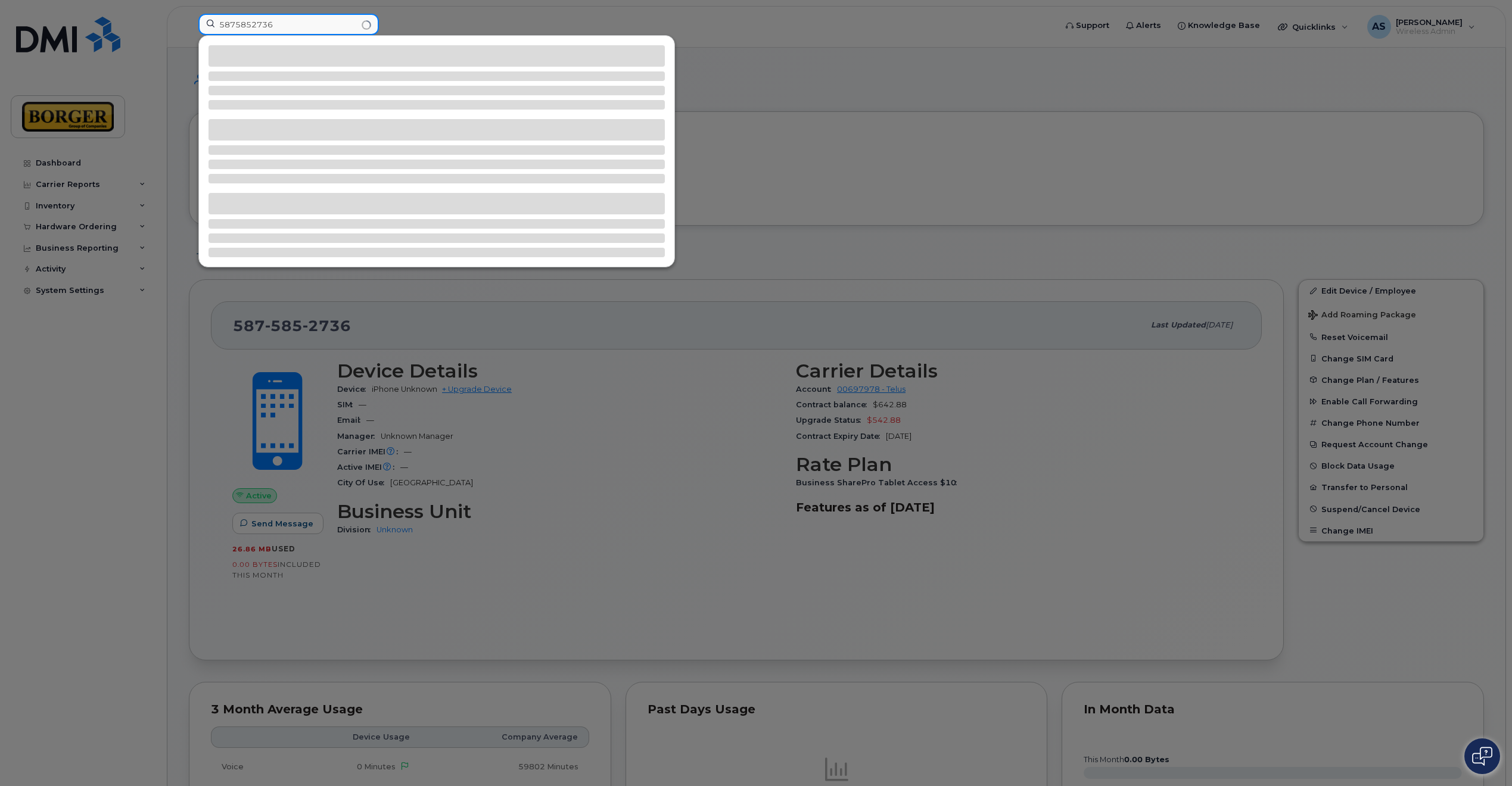
type input "5875852736"
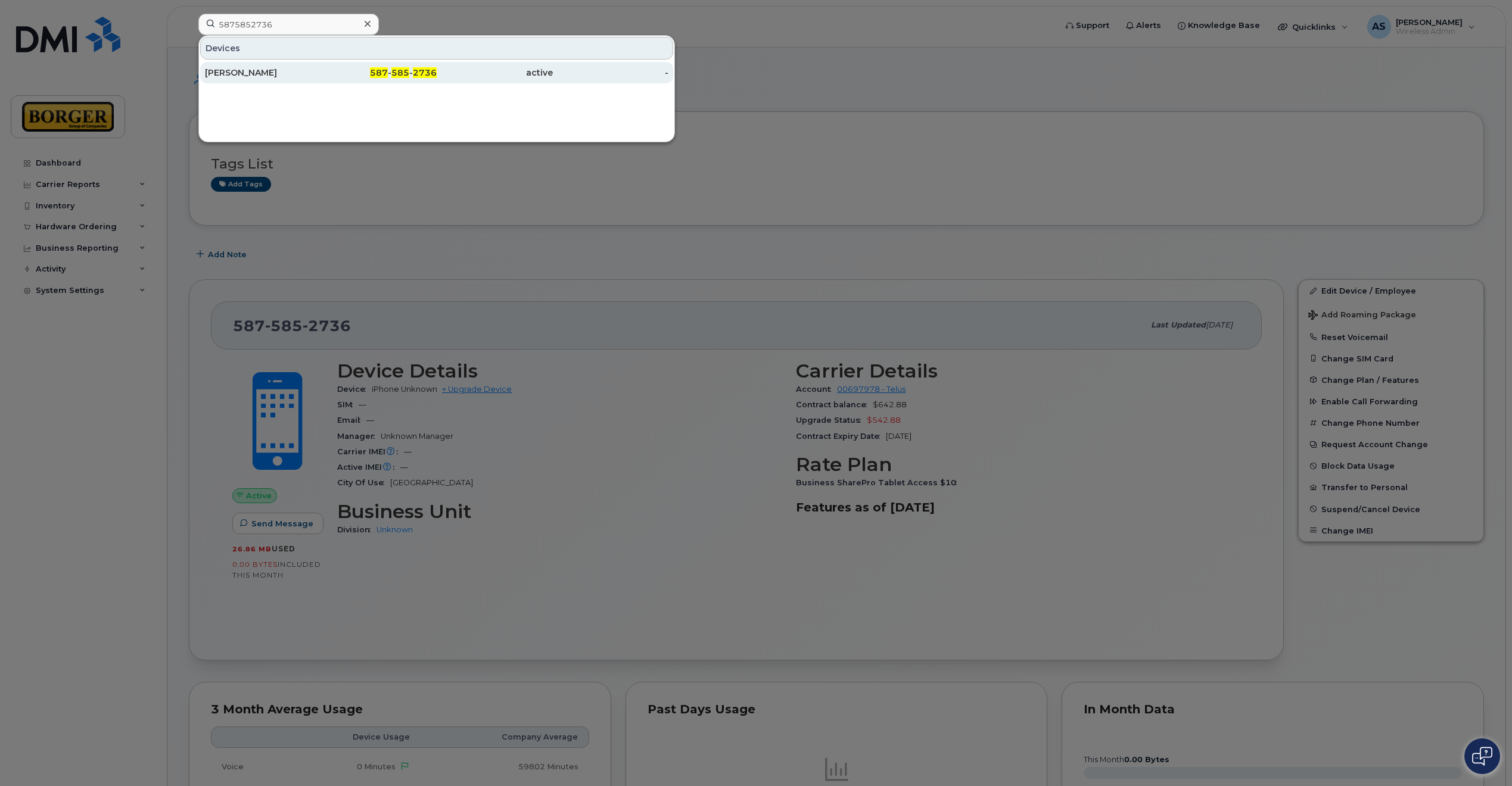
click at [321, 63] on div "Hassan Youssef Ipad" at bounding box center [379, 72] width 116 height 21
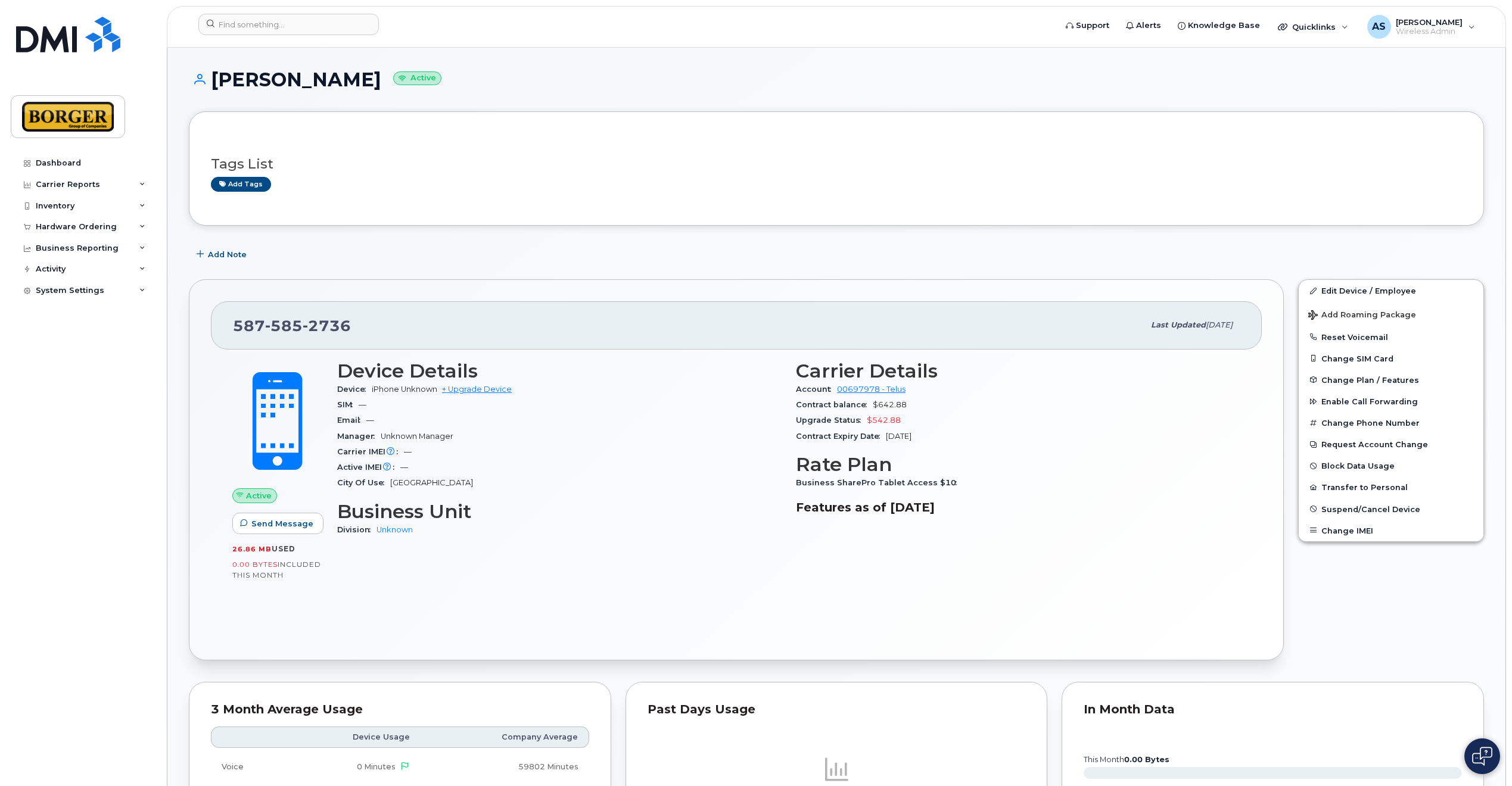
scroll to position [568, 0]
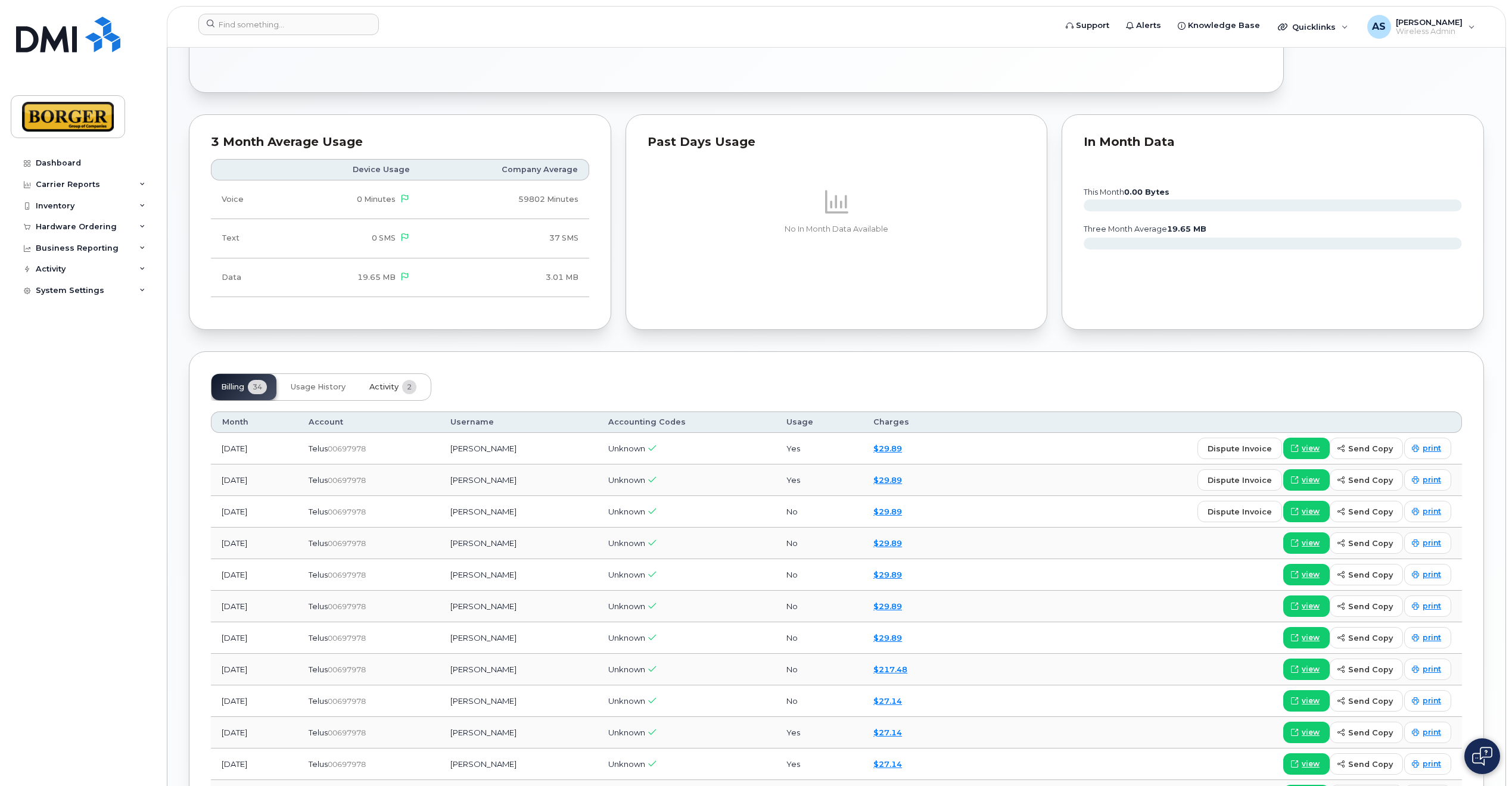
click at [390, 389] on button "Activity 2" at bounding box center [392, 386] width 66 height 26
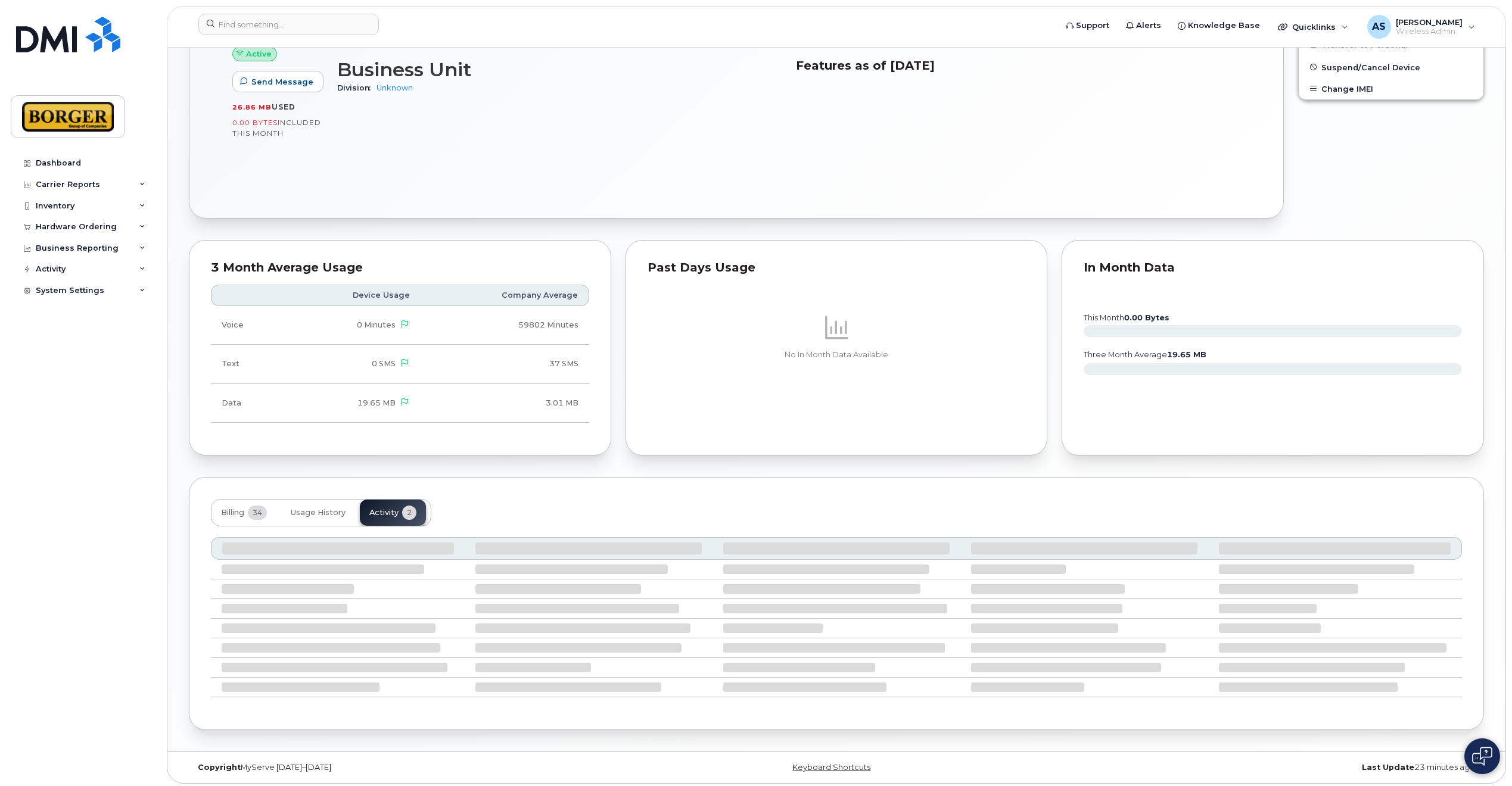
scroll to position [435, 0]
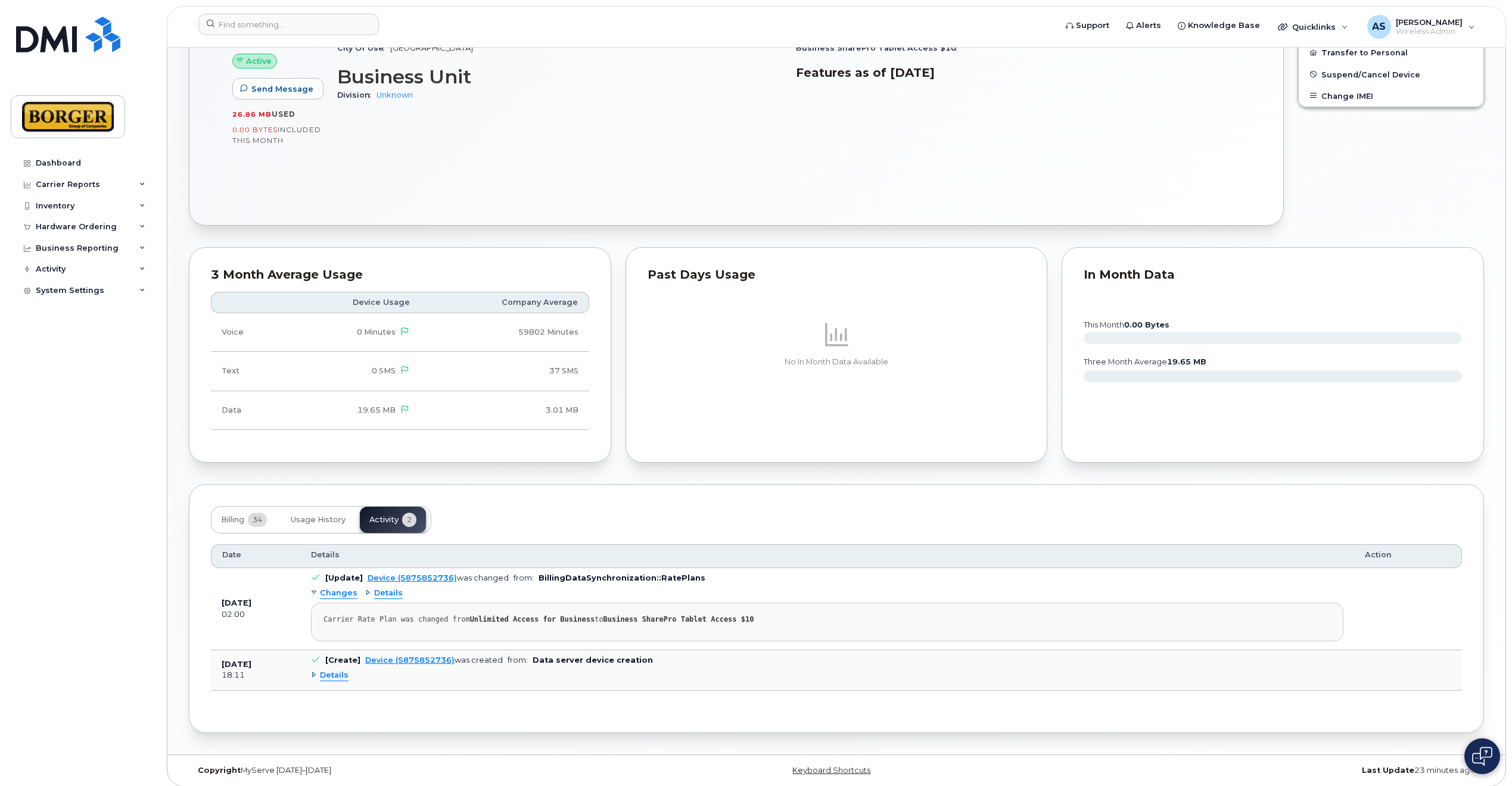
click at [329, 671] on span "Details" at bounding box center [334, 675] width 29 height 11
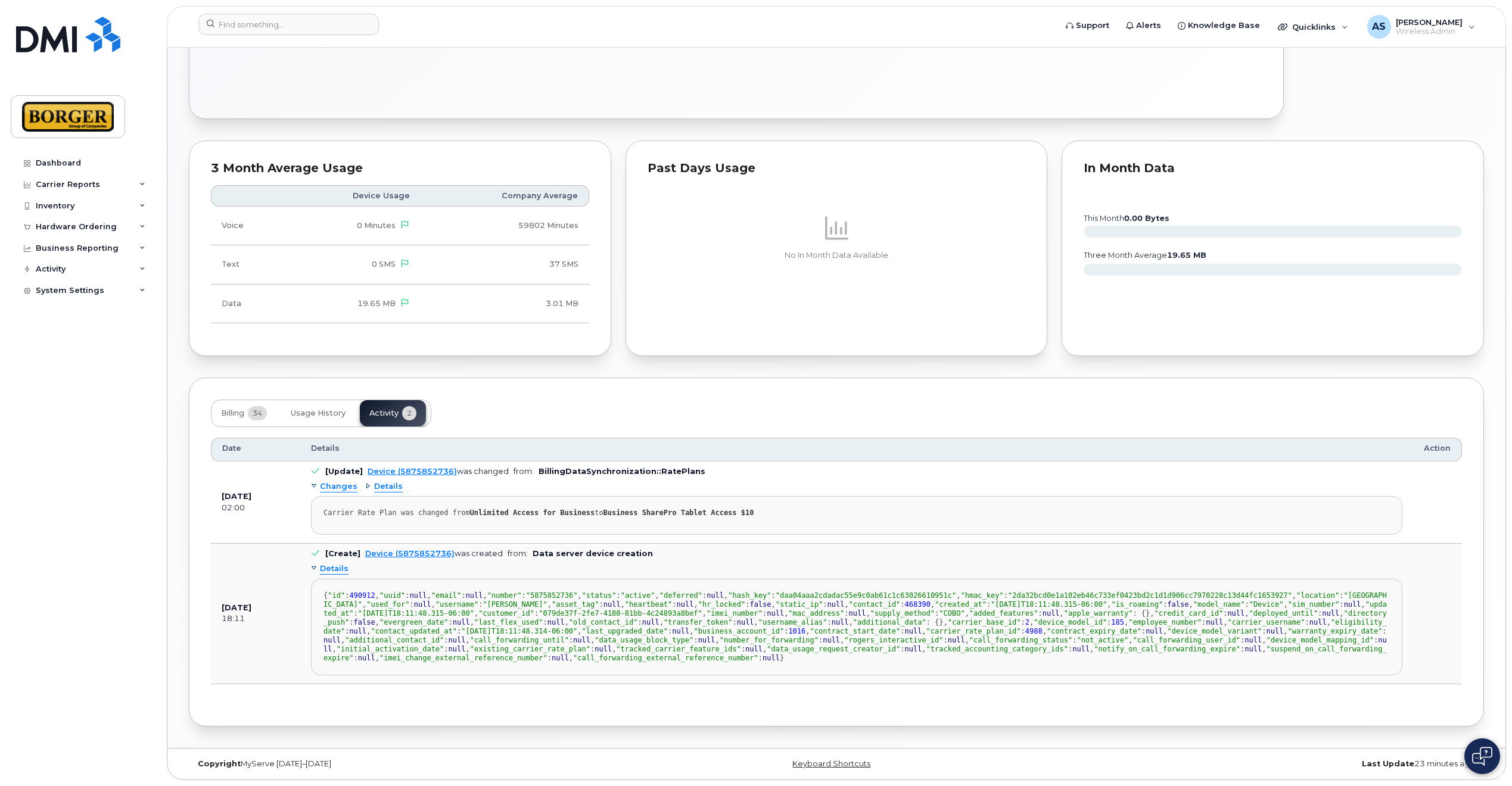
scroll to position [454, 0]
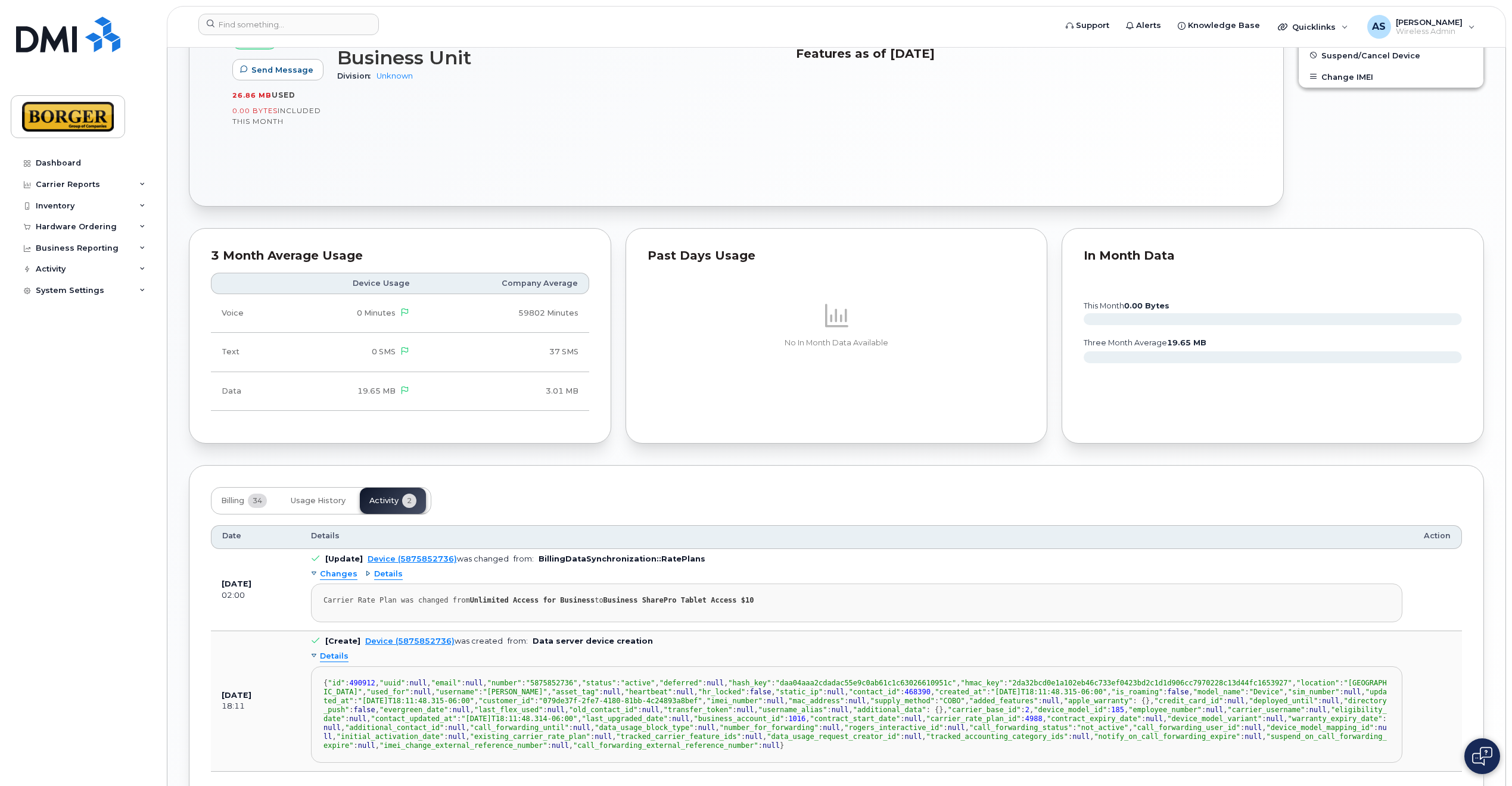
click at [318, 651] on div "Details" at bounding box center [329, 656] width 37 height 11
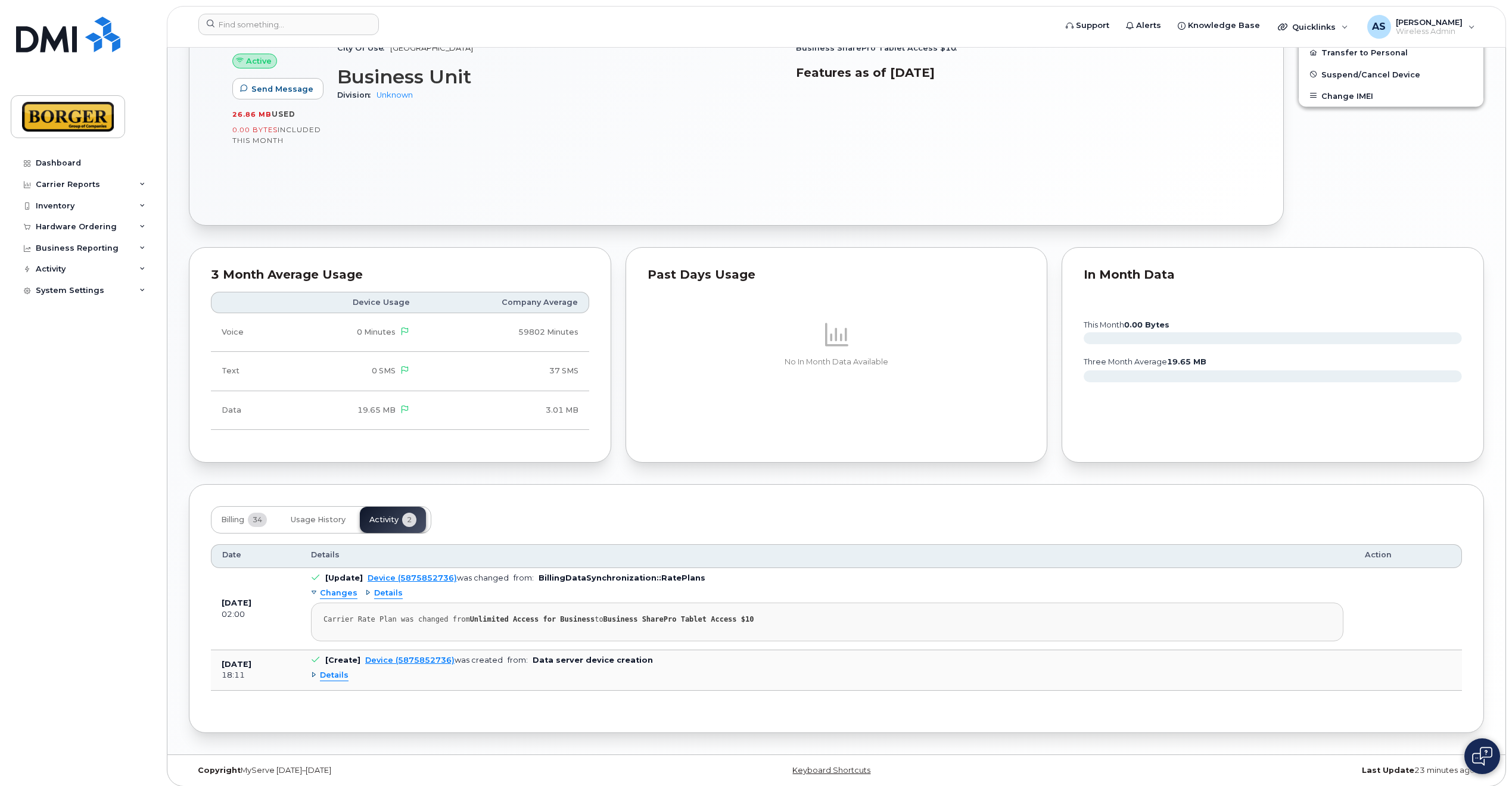
scroll to position [0, 0]
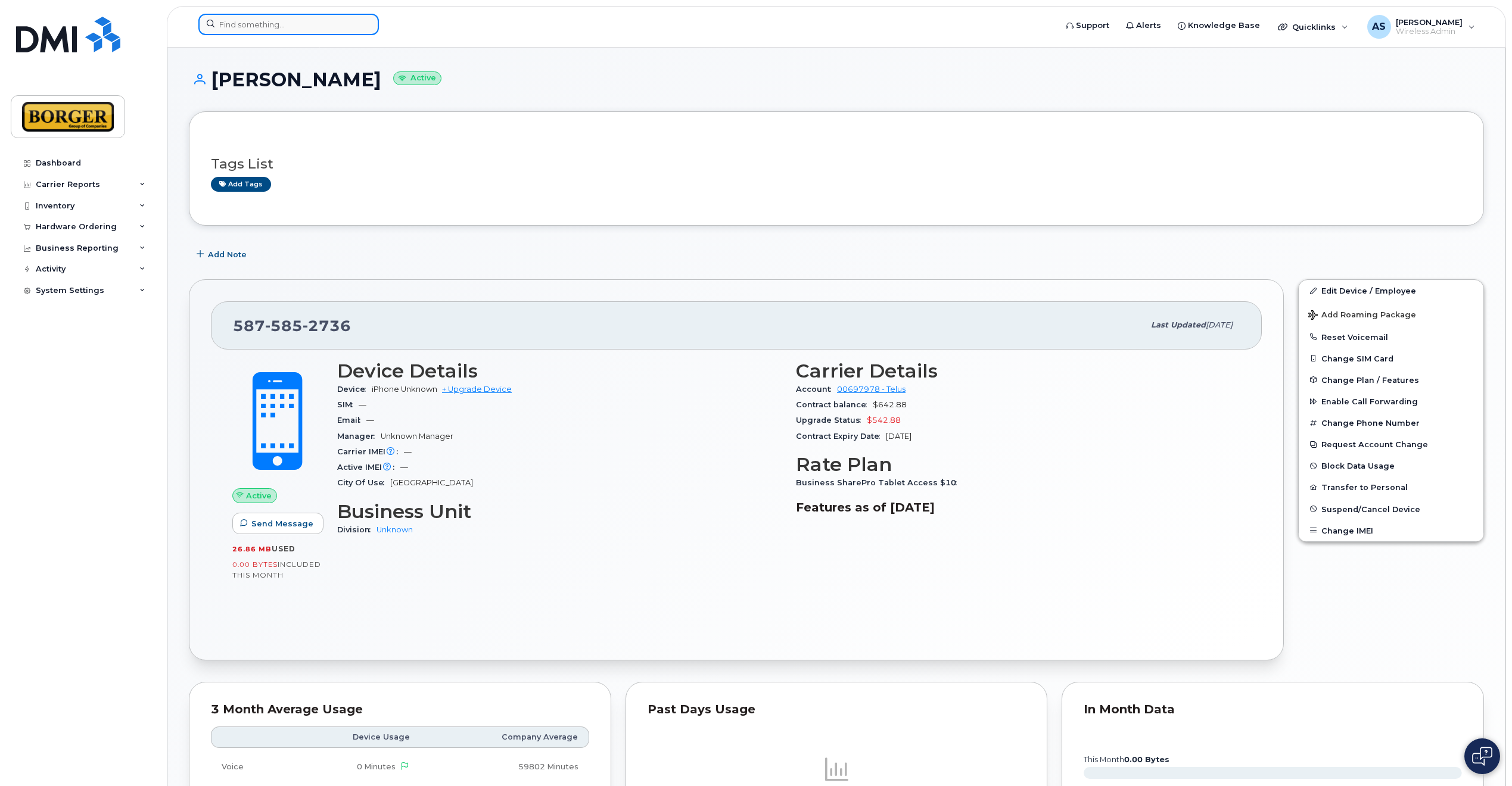
click at [258, 23] on input at bounding box center [288, 24] width 181 height 21
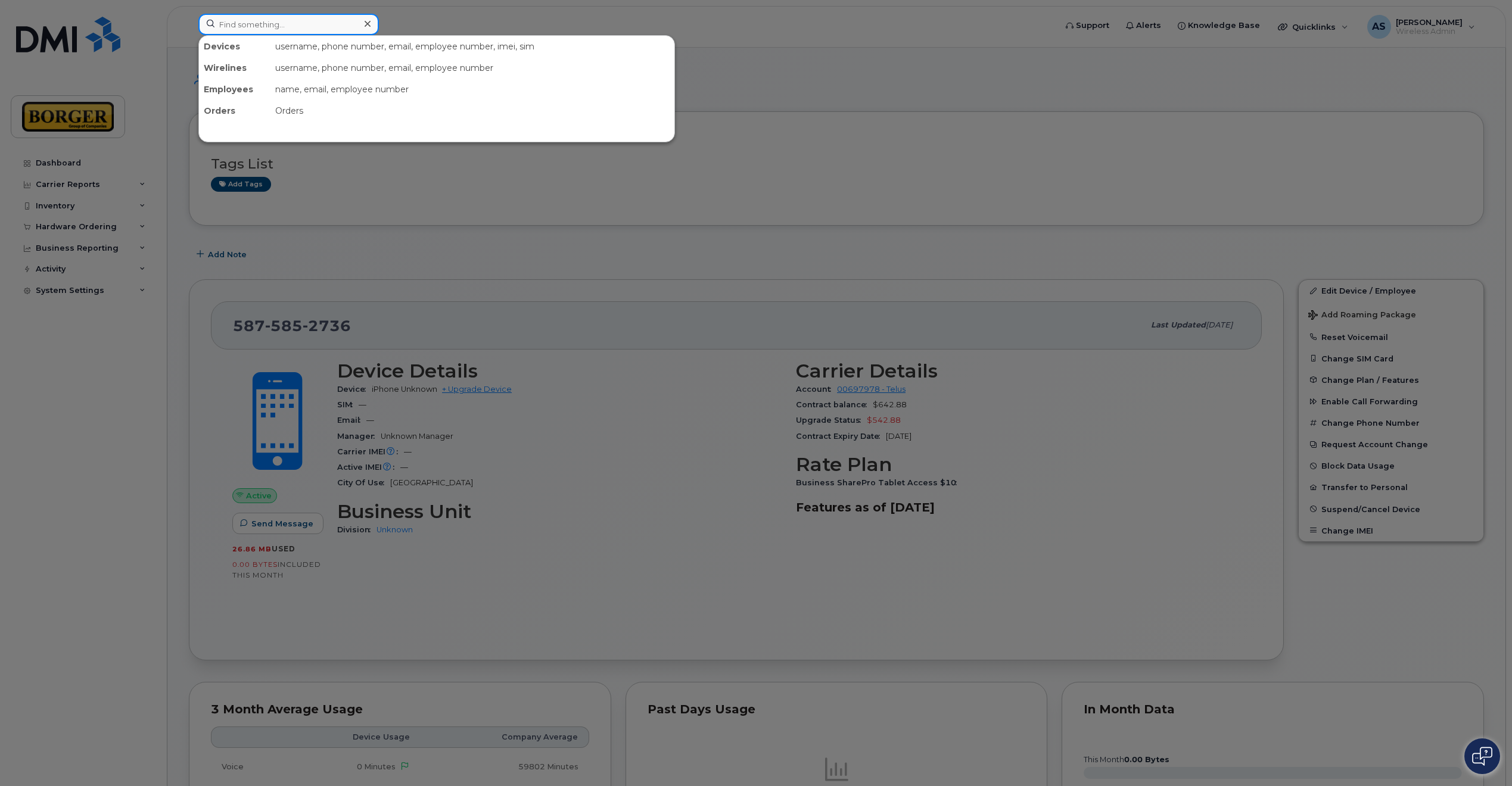
click at [321, 25] on input at bounding box center [288, 24] width 181 height 21
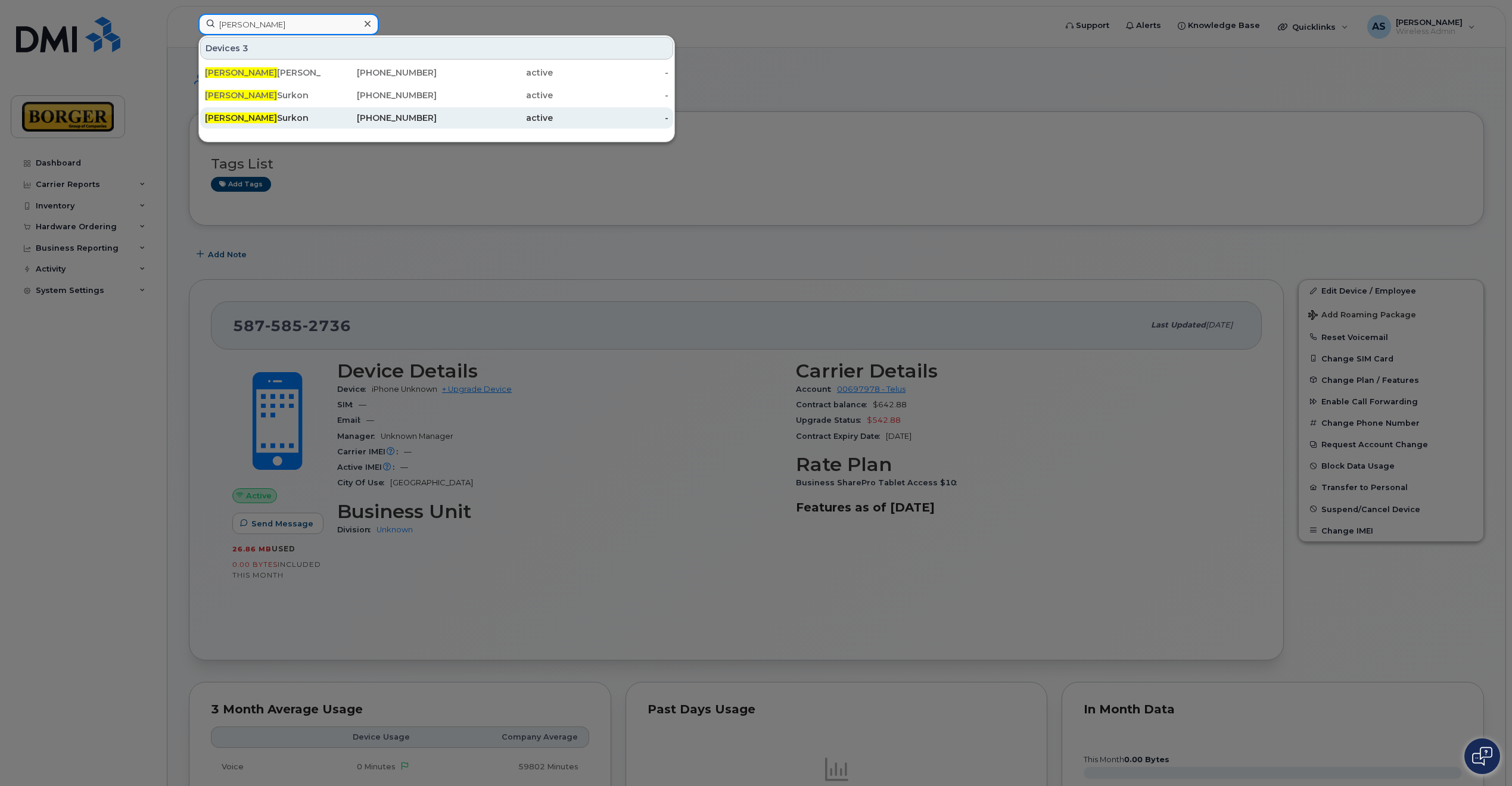
type input "kelly"
click at [331, 114] on div "403-968-7911" at bounding box center [379, 117] width 116 height 12
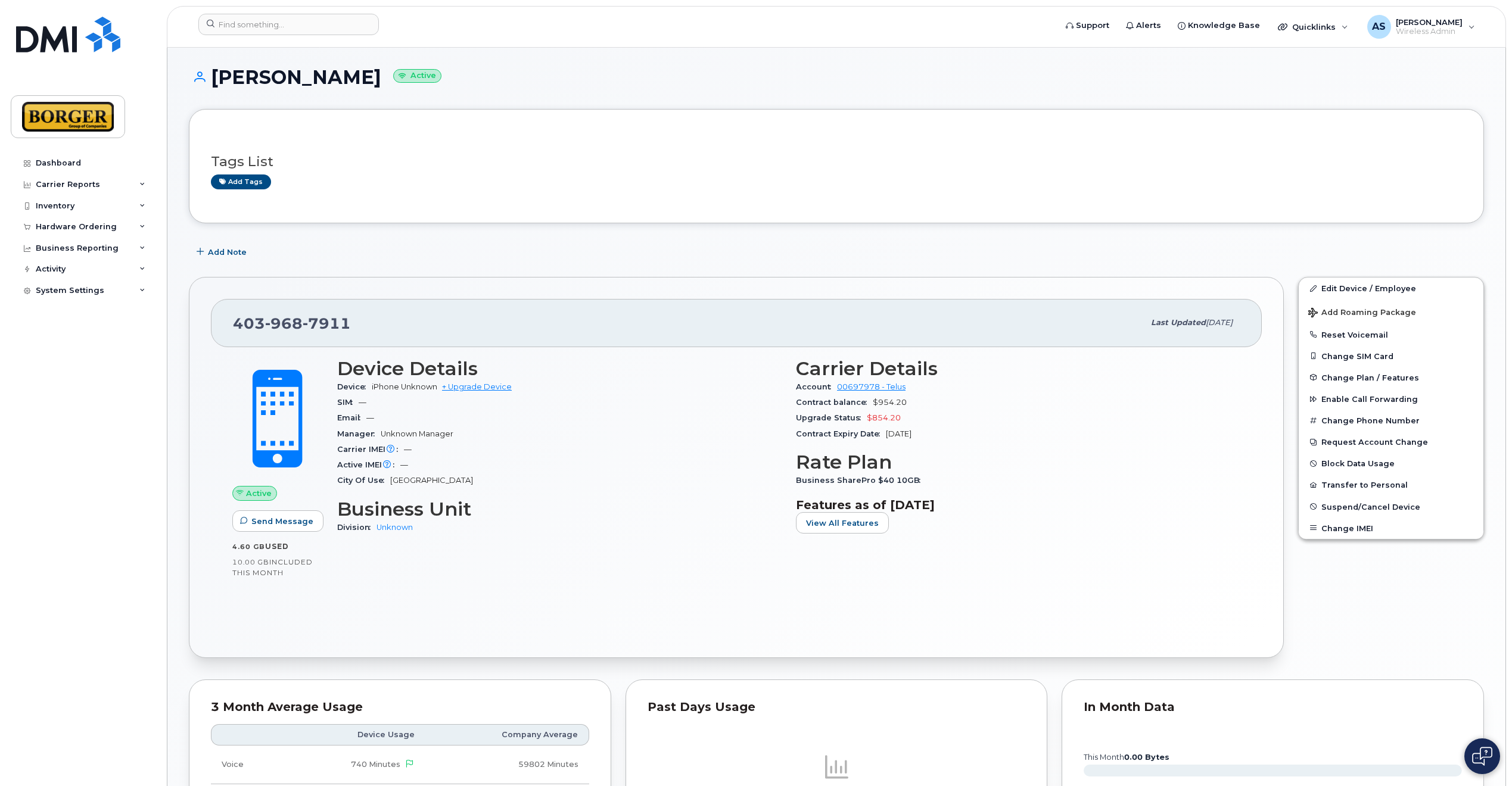
scroll to position [429, 0]
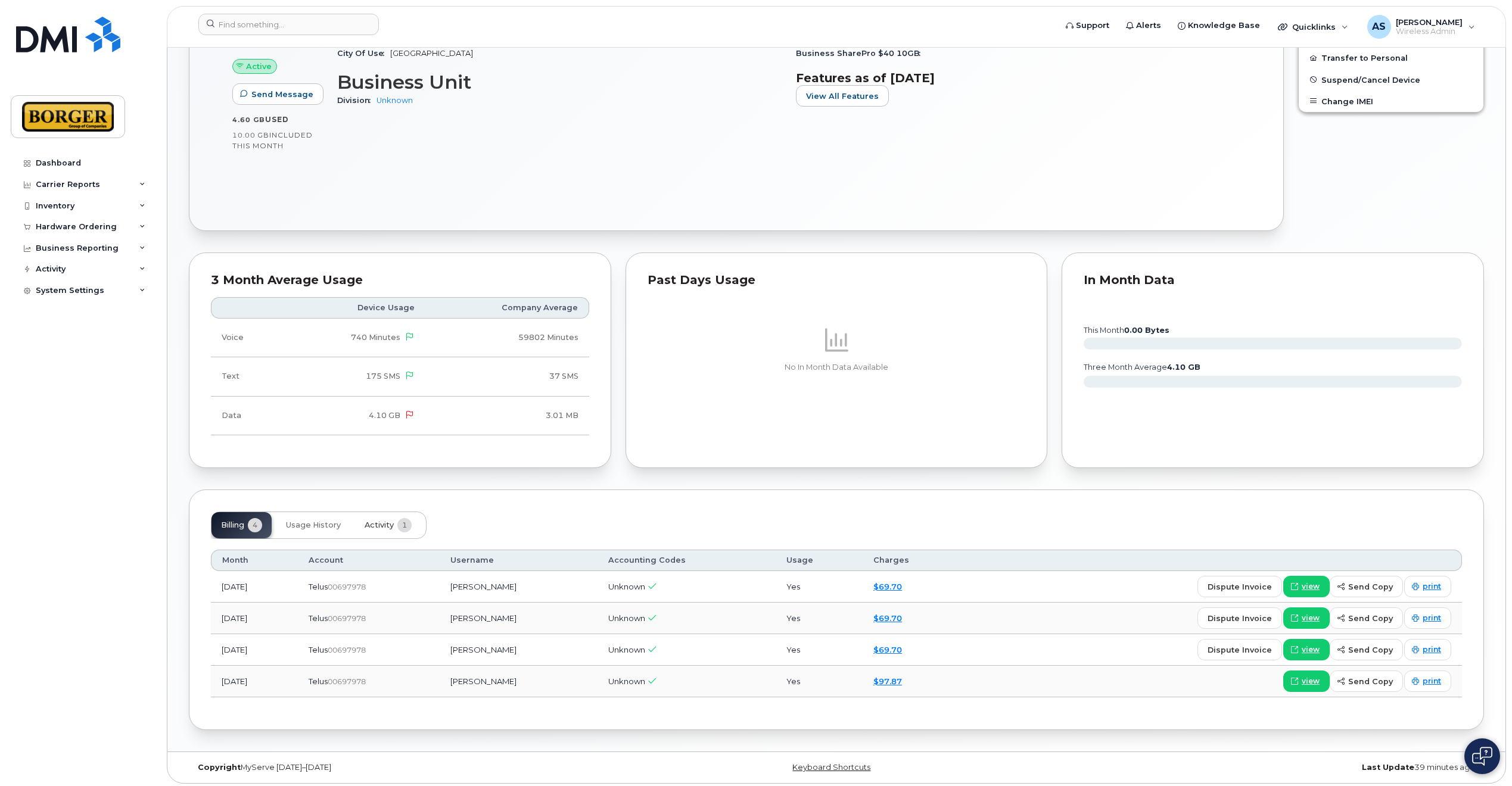
click at [395, 518] on button "Activity 1" at bounding box center [387, 525] width 66 height 26
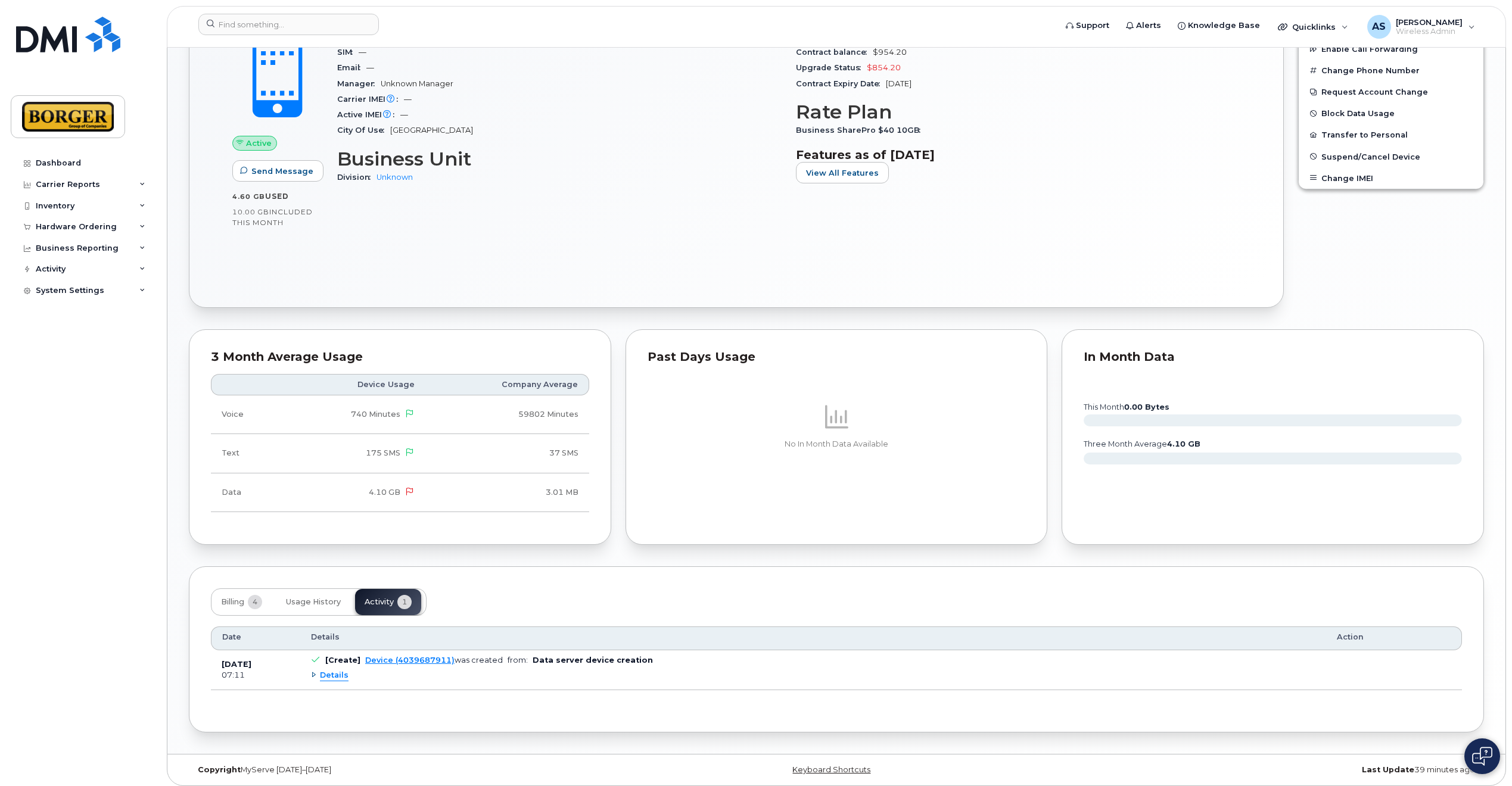
scroll to position [0, 0]
